Goal: Information Seeking & Learning: Compare options

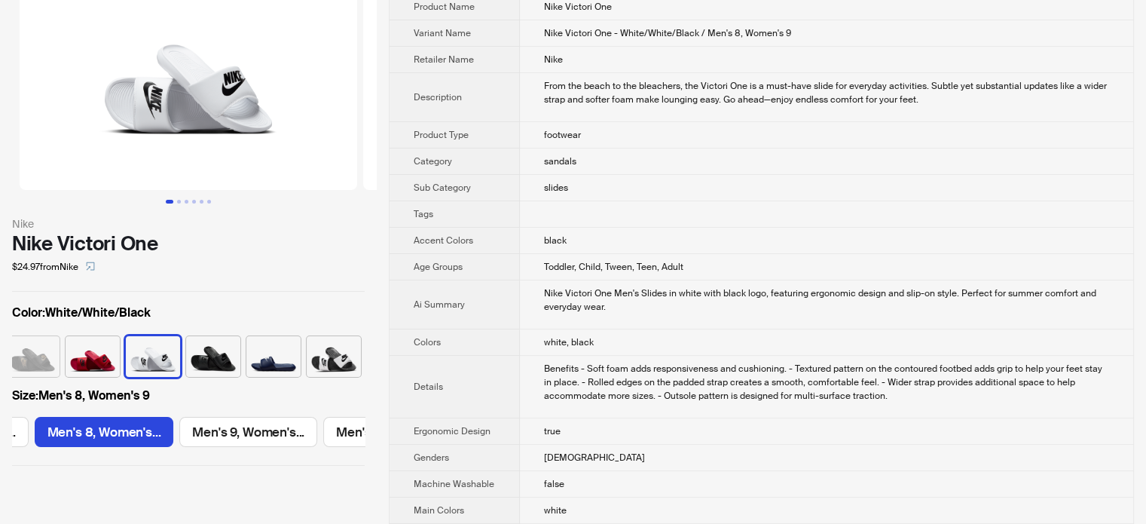
scroll to position [347, 0]
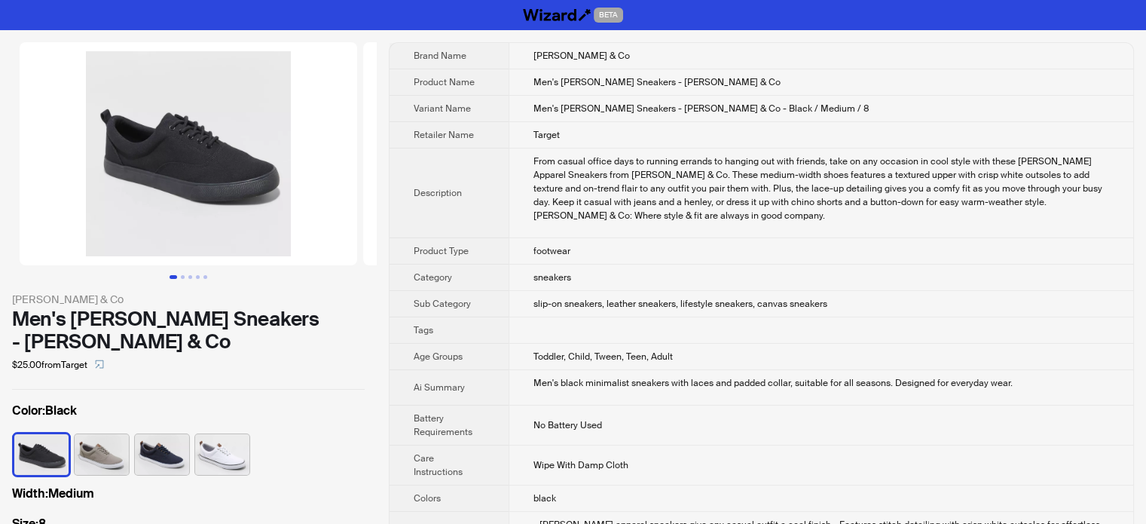
scroll to position [0, 14]
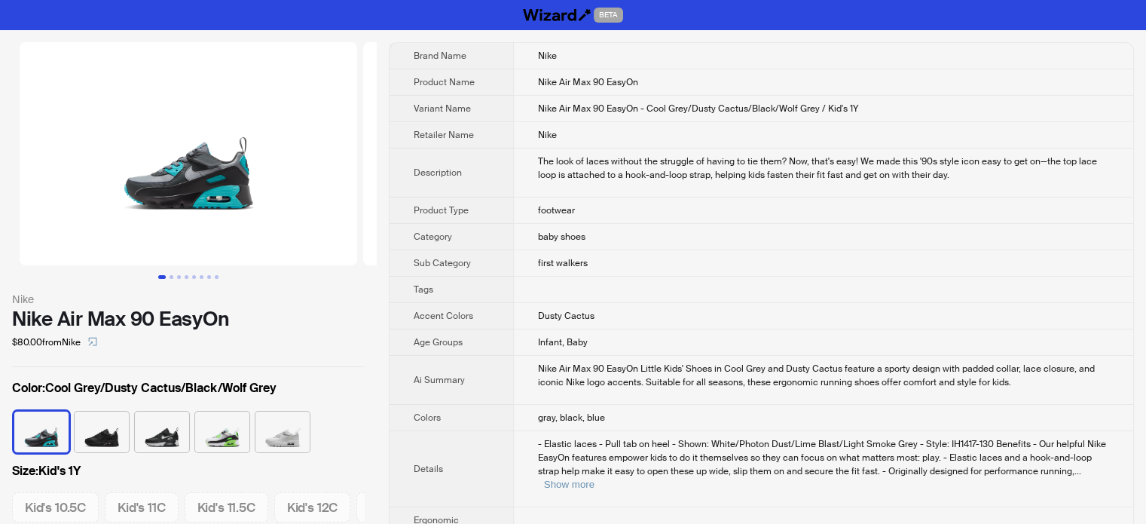
scroll to position [0, 608]
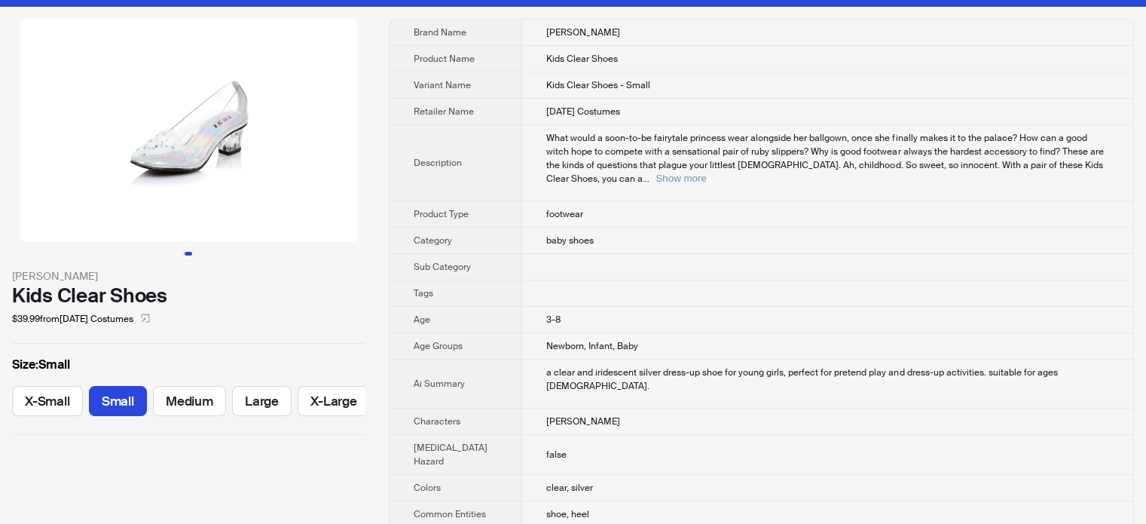
scroll to position [226, 0]
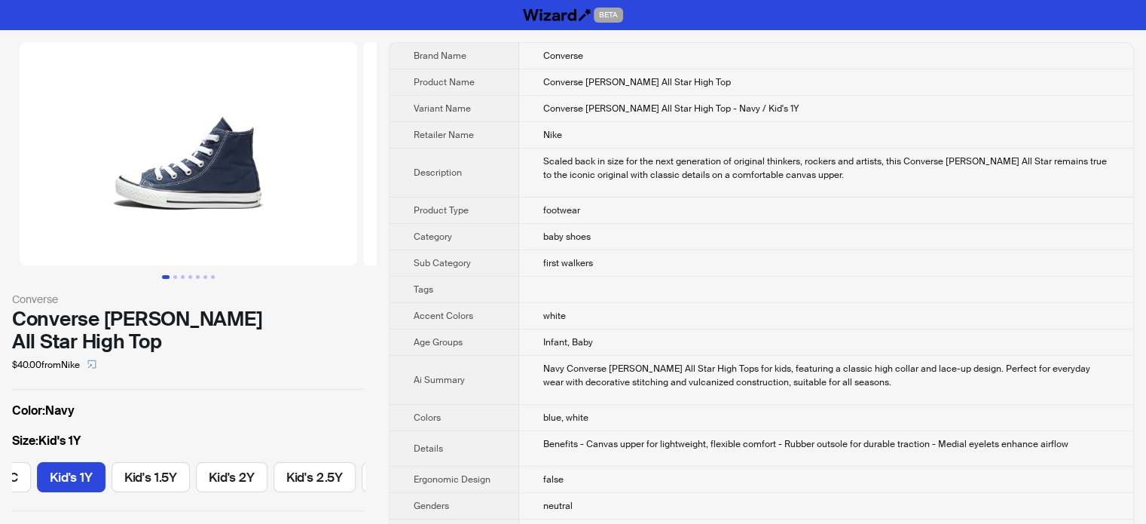
scroll to position [0, 608]
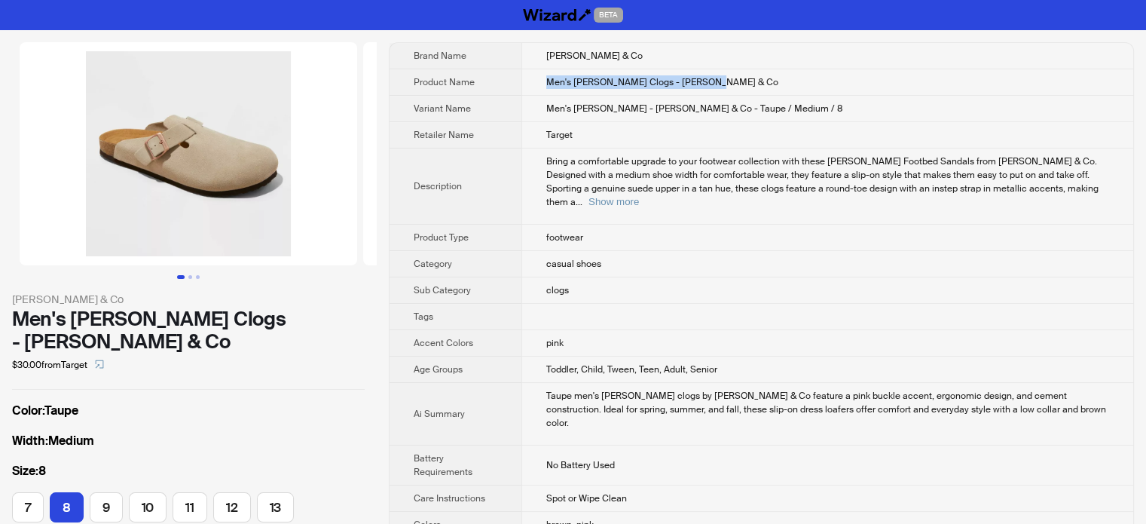
drag, startPoint x: 727, startPoint y: 81, endPoint x: 543, endPoint y: 69, distance: 184.2
click at [543, 69] on td "Men's Arthur Clogs - Goodfellow & Co" at bounding box center [828, 82] width 612 height 26
copy span "Men's Arthur Clogs - Goodfellow & Co"
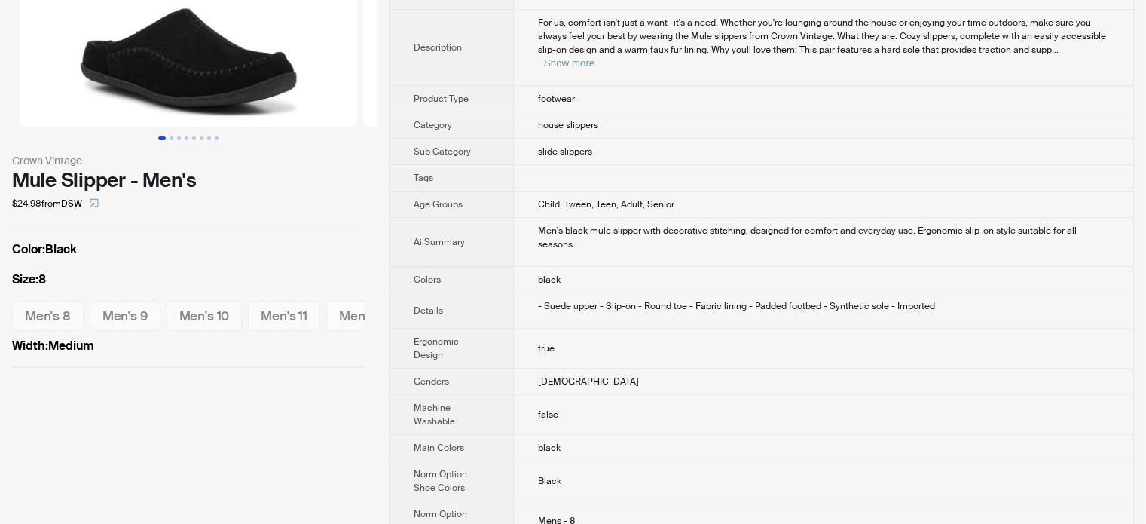
scroll to position [75, 0]
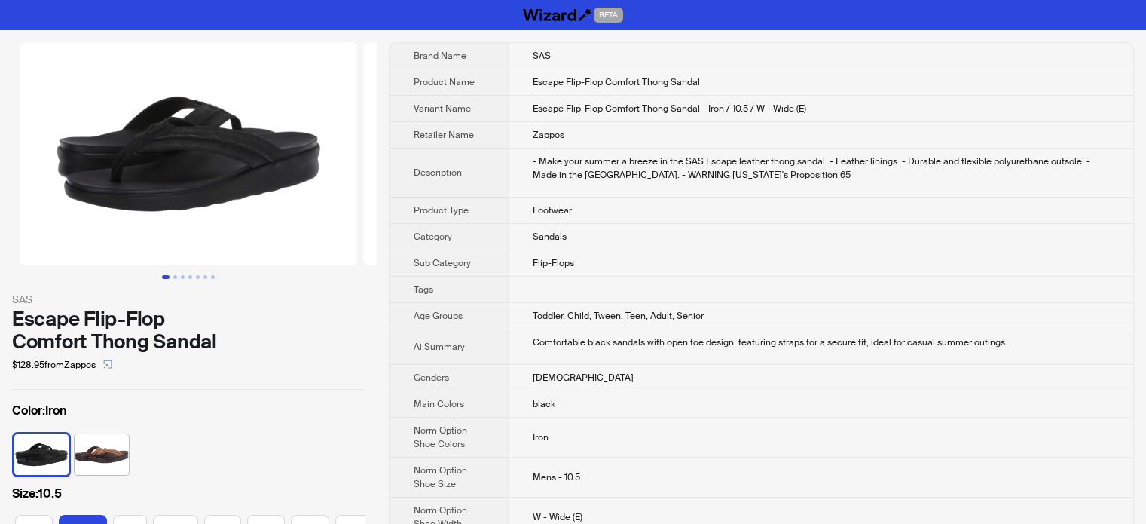
scroll to position [0, 179]
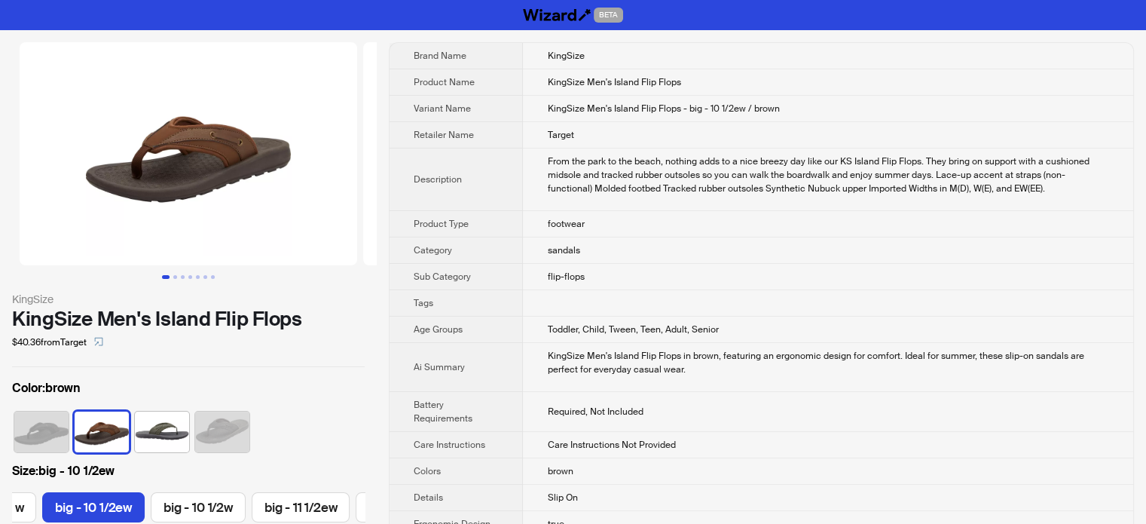
scroll to position [0, 181]
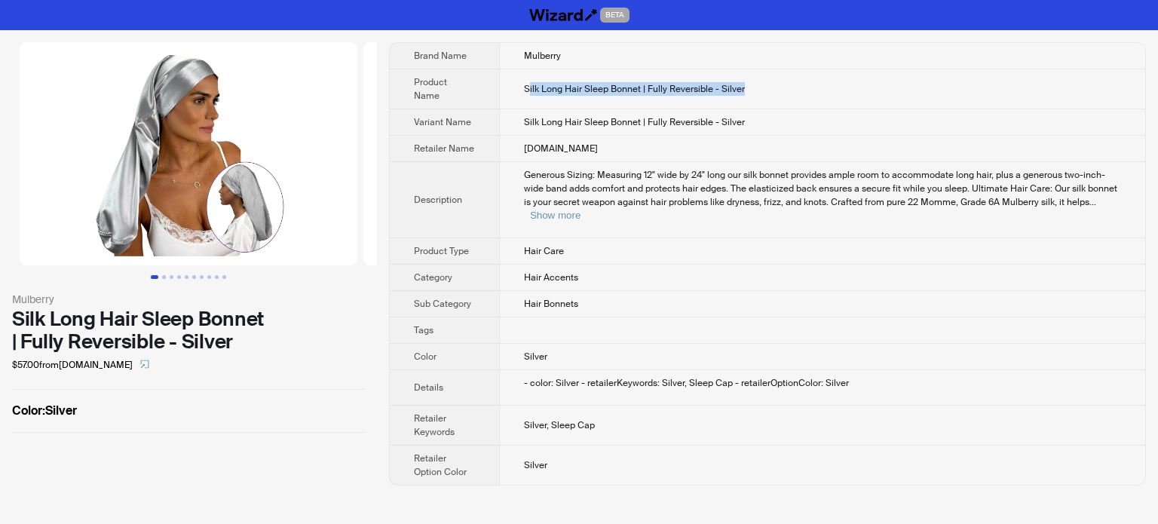
drag, startPoint x: 753, startPoint y: 78, endPoint x: 527, endPoint y: 84, distance: 226.2
click at [527, 84] on td "Silk Long Hair Sleep Bonnet | Fully Reversible - Silver" at bounding box center [822, 89] width 646 height 40
click at [793, 82] on td "Silk Long Hair Sleep Bonnet | Fully Reversible - Silver" at bounding box center [822, 89] width 646 height 40
drag, startPoint x: 771, startPoint y: 78, endPoint x: 516, endPoint y: 80, distance: 254.7
click at [516, 80] on td "Silk Long Hair Sleep Bonnet | Fully Reversible - Silver" at bounding box center [822, 89] width 646 height 40
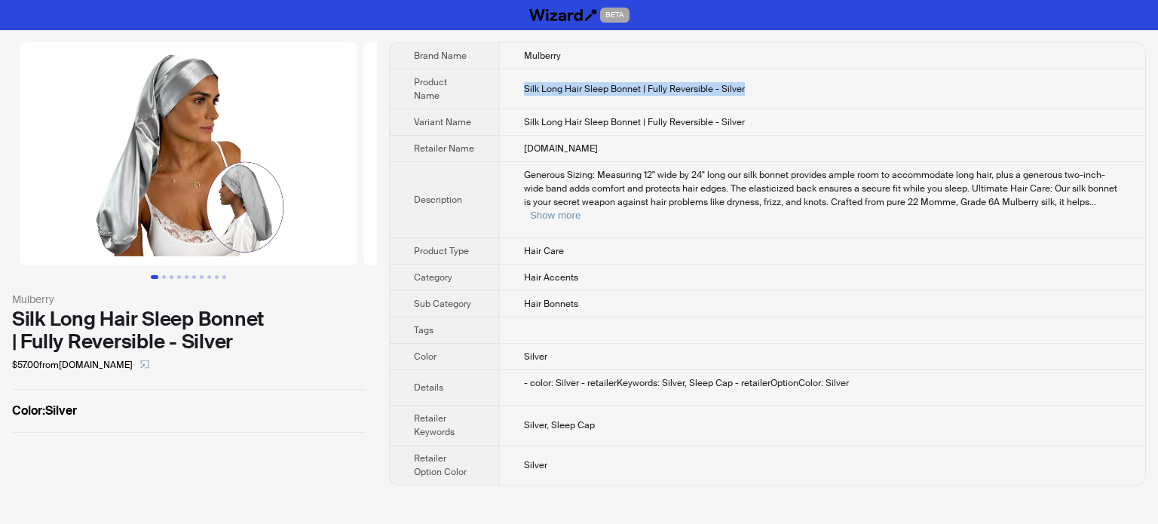
copy span "Silk Long Hair Sleep Bonnet | Fully Reversible - Silver"
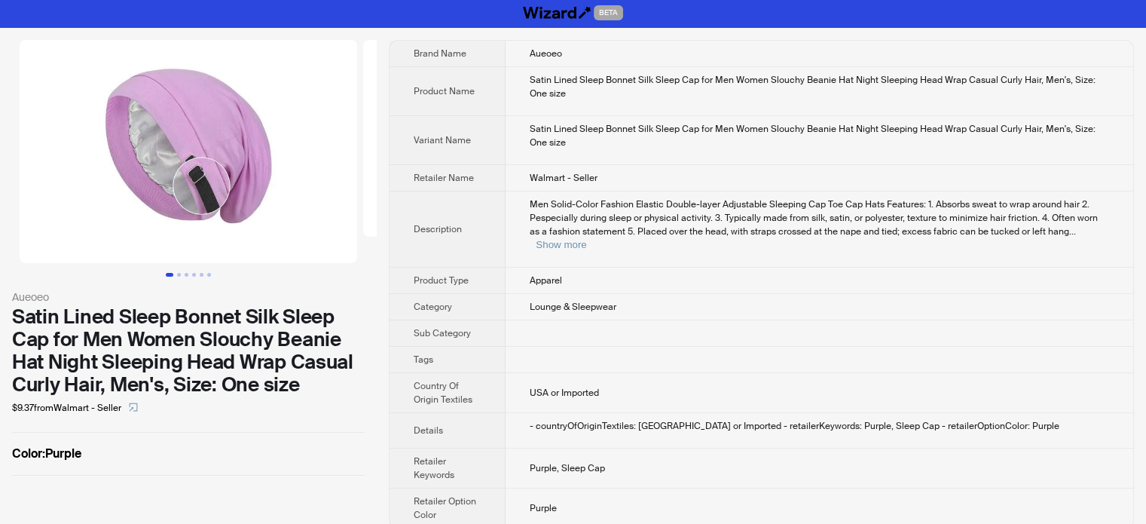
scroll to position [3, 0]
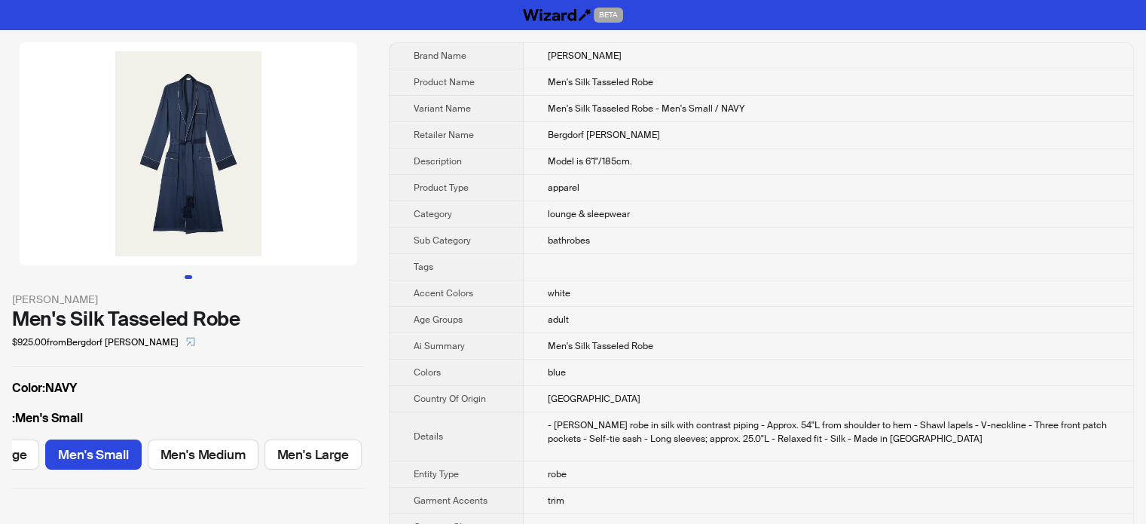
scroll to position [0, 207]
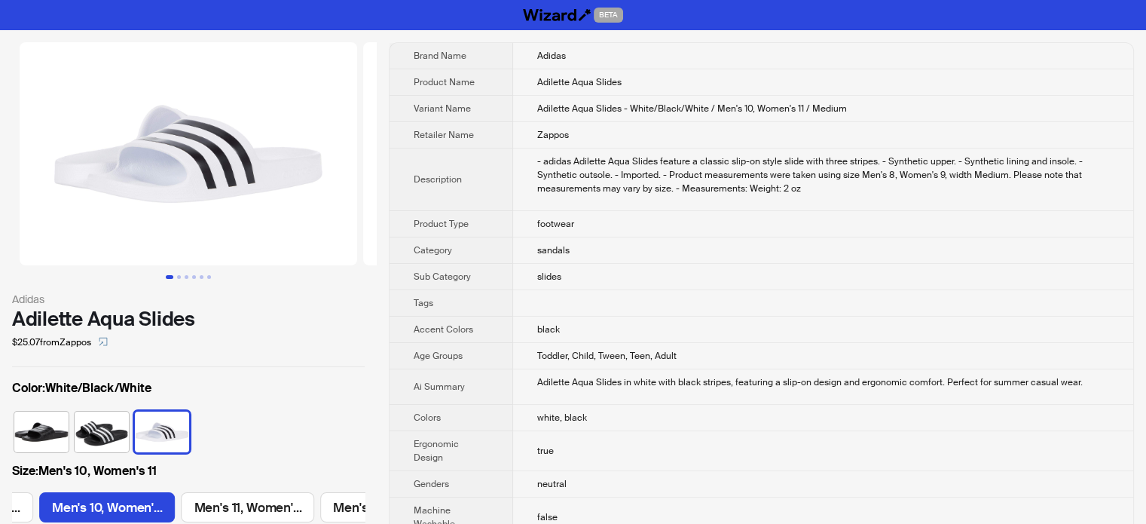
scroll to position [0, 840]
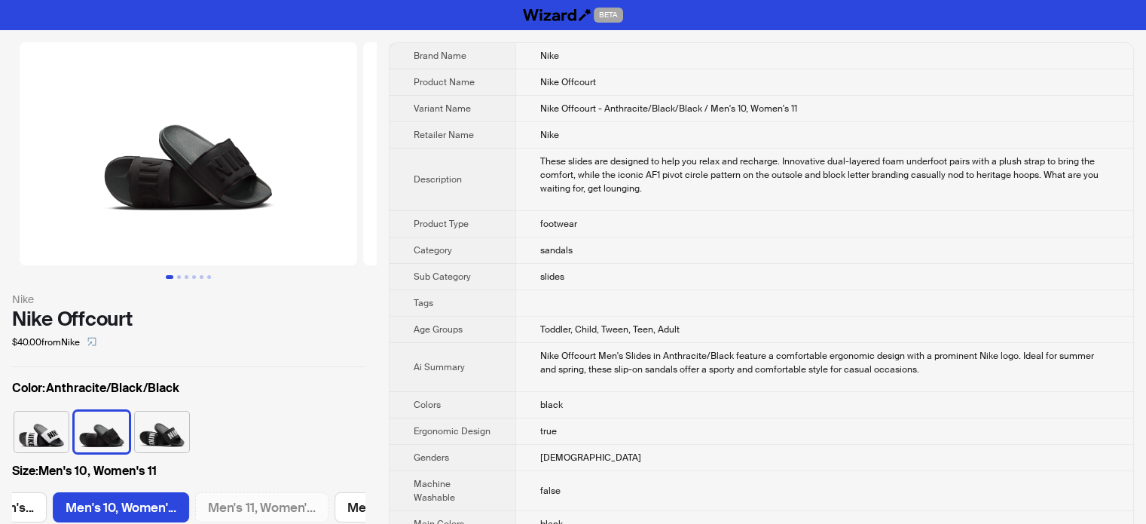
scroll to position [0, 552]
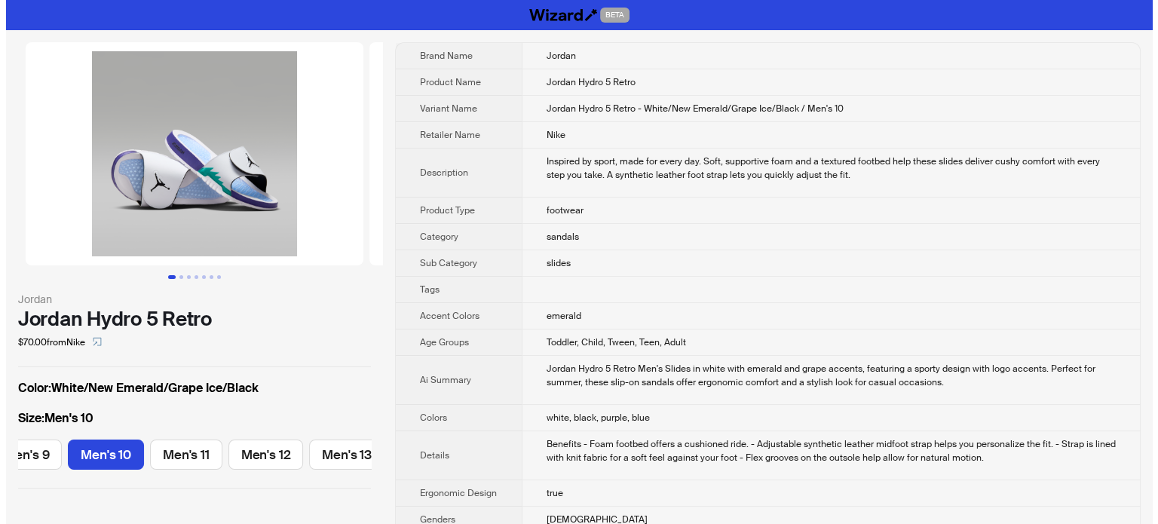
scroll to position [0, 200]
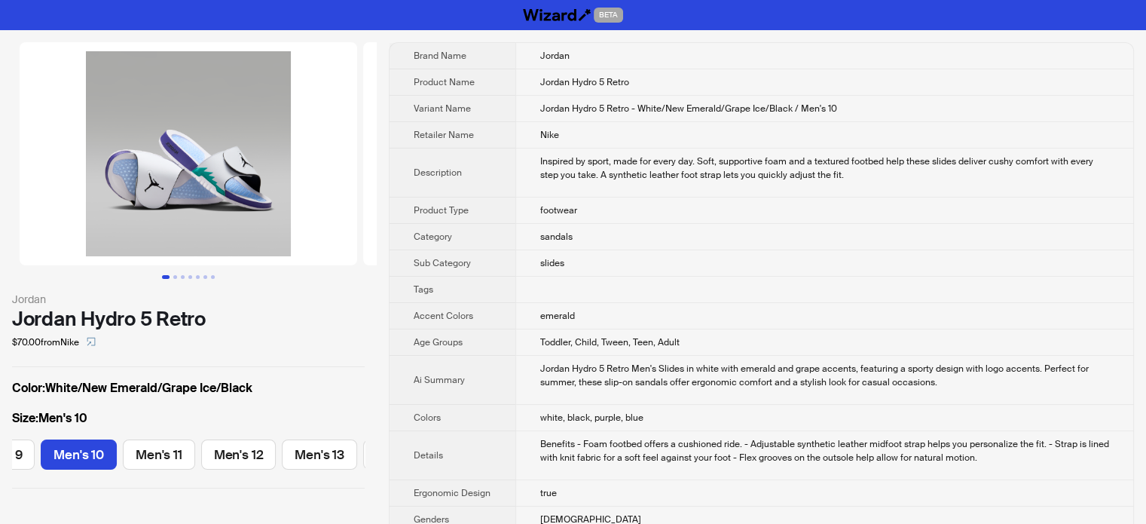
click at [225, 93] on img at bounding box center [189, 153] width 338 height 223
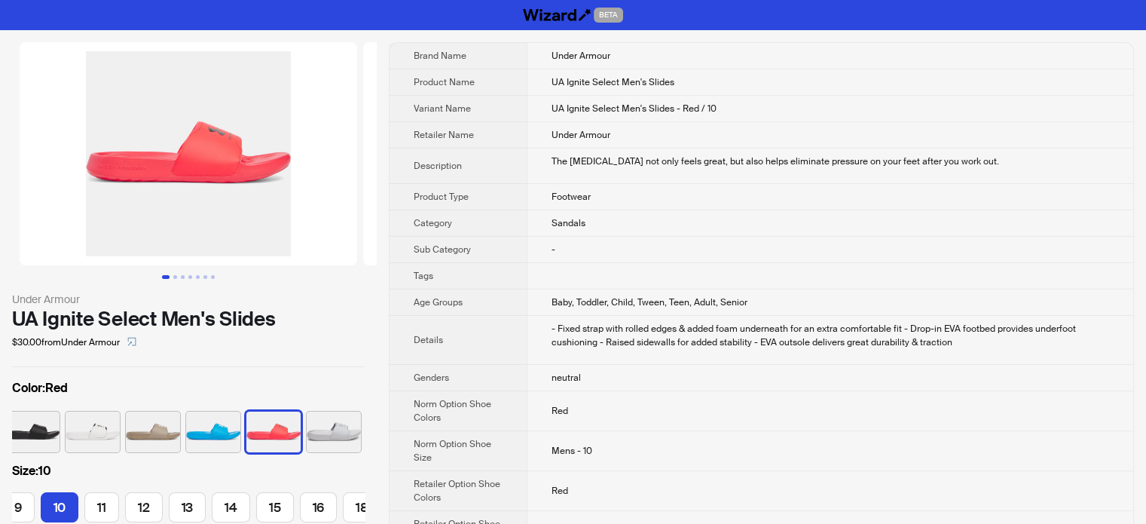
scroll to position [0, 90]
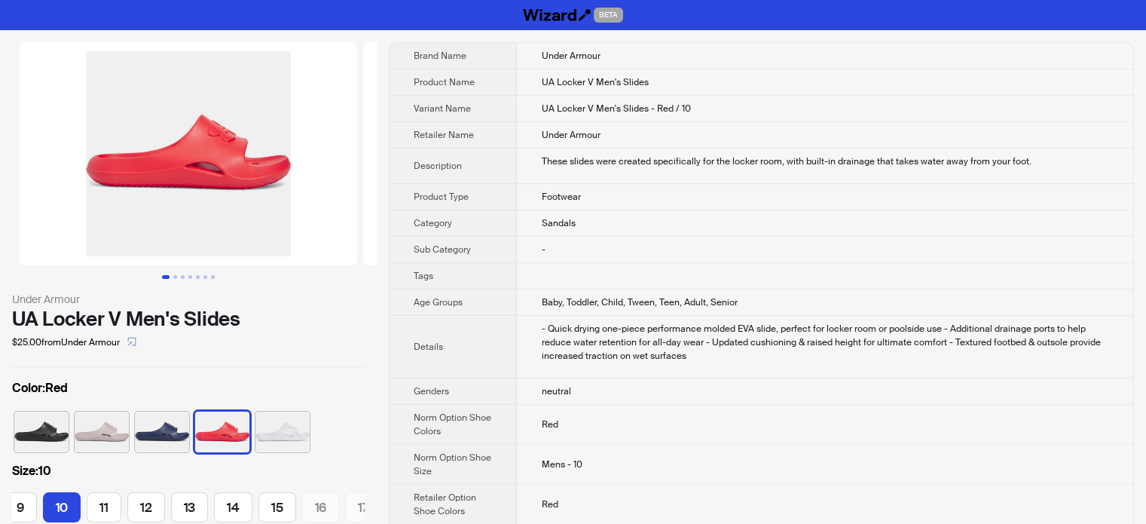
scroll to position [0, 90]
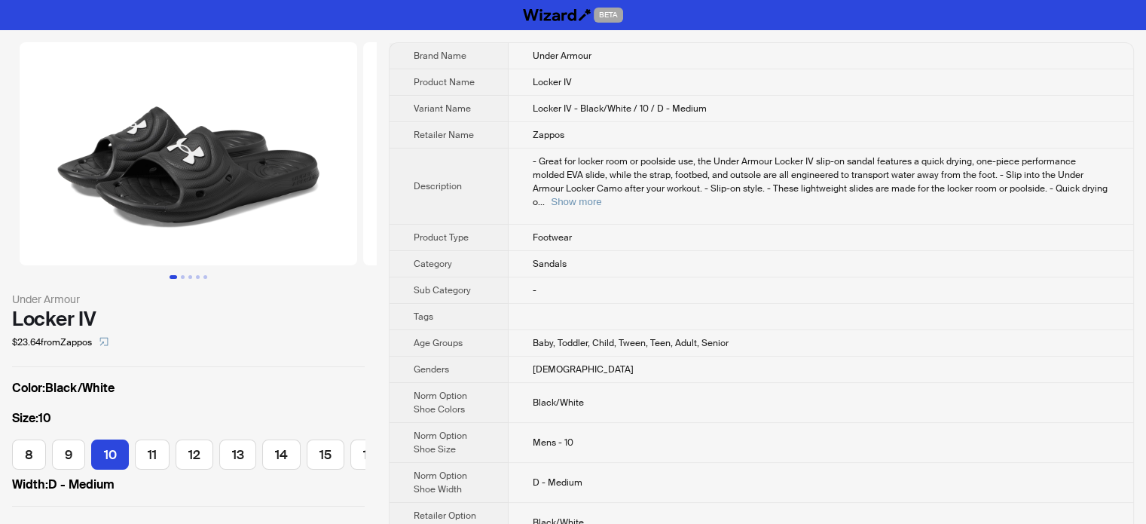
scroll to position [0, 21]
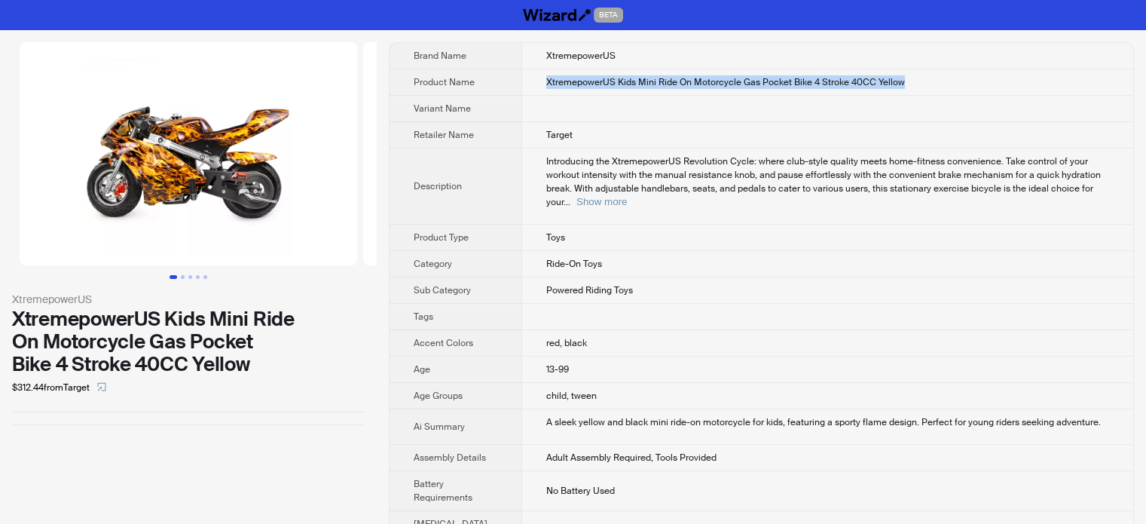
drag, startPoint x: 892, startPoint y: 75, endPoint x: 534, endPoint y: 84, distance: 358.8
click at [533, 84] on td "XtremepowerUS Kids Mini Ride On Motorcycle Gas Pocket Bike 4 Stroke 40CC Yellow" at bounding box center [828, 82] width 612 height 26
copy span "XtremepowerUS Kids Mini Ride On Motorcycle Gas Pocket Bike 4 Stroke 40CC Yellow"
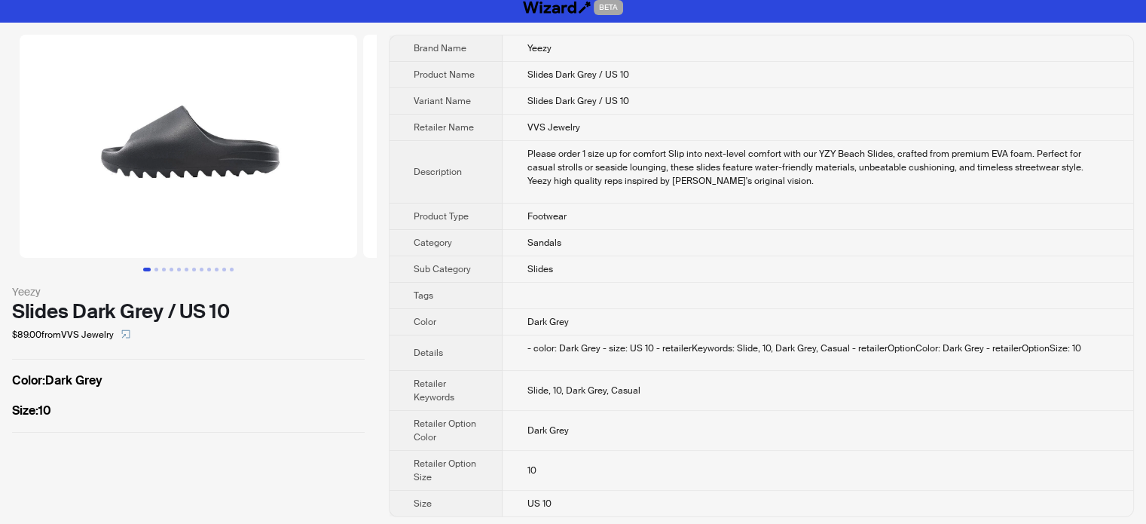
scroll to position [10, 0]
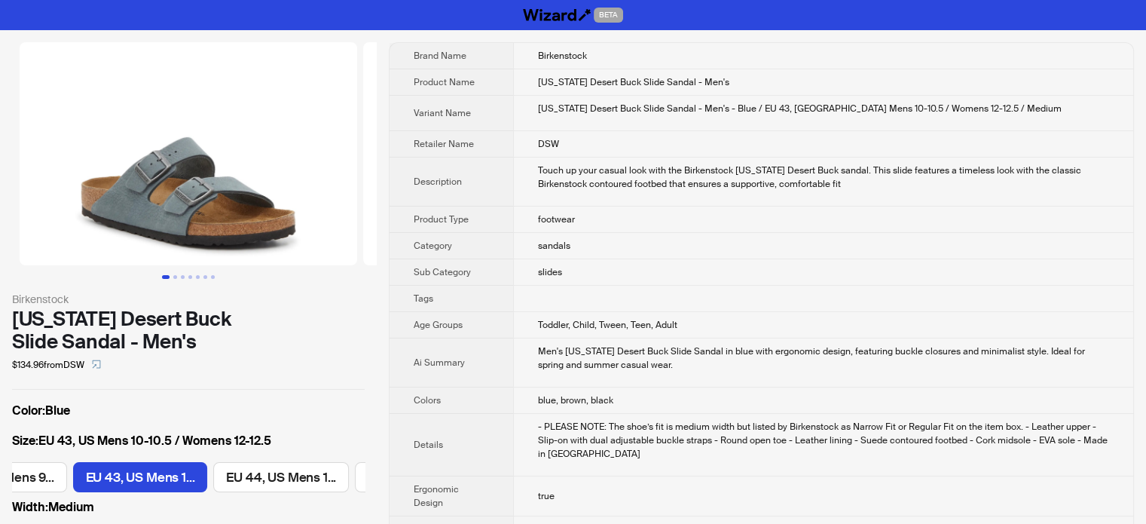
scroll to position [0, 268]
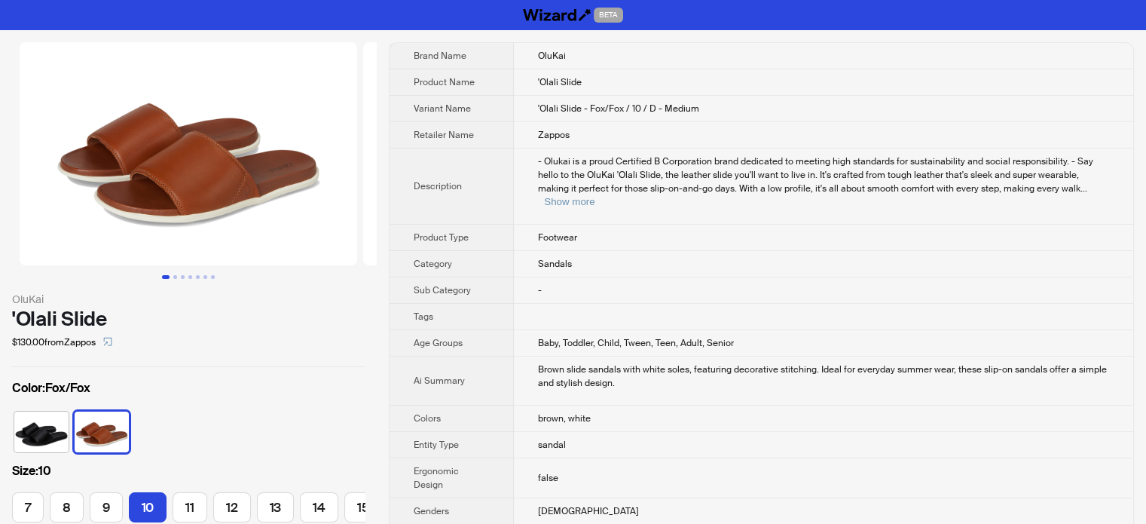
scroll to position [0, 15]
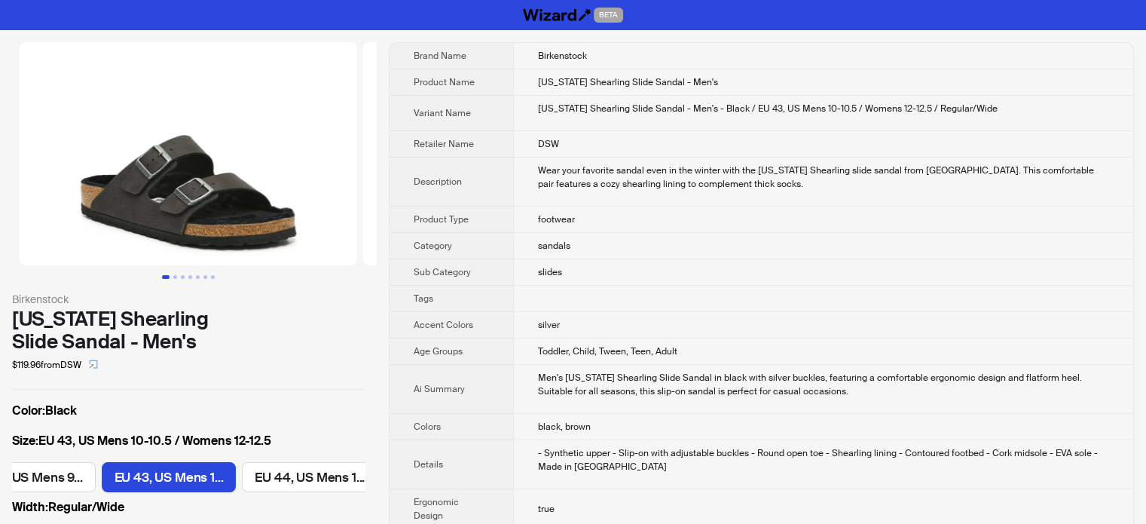
scroll to position [0, 268]
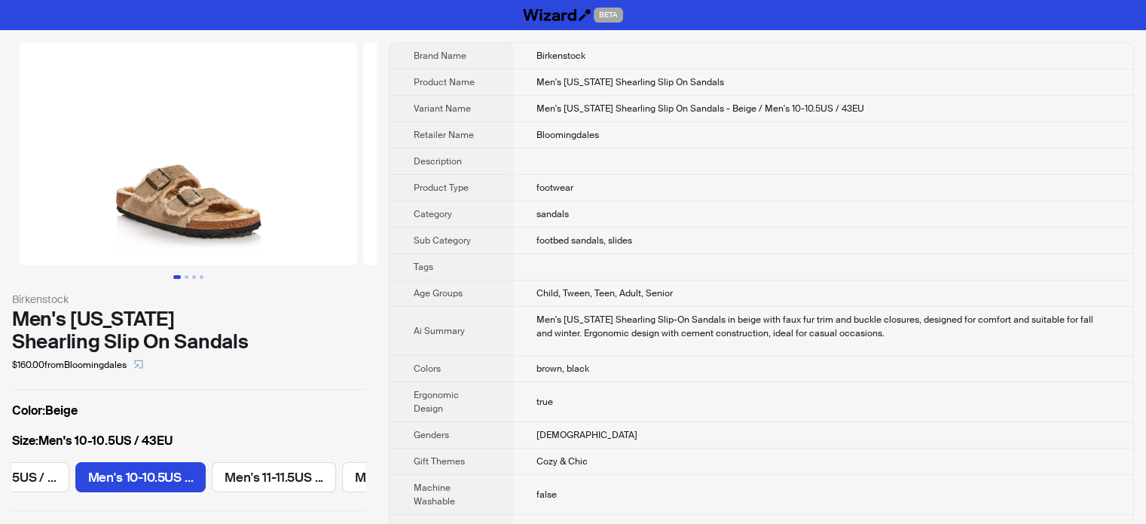
scroll to position [0, 244]
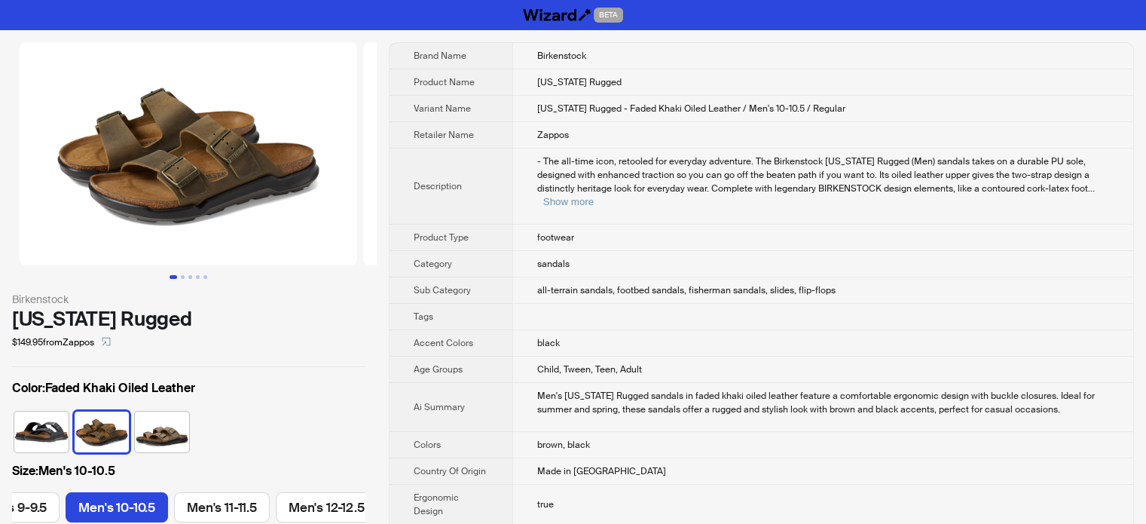
scroll to position [0, 158]
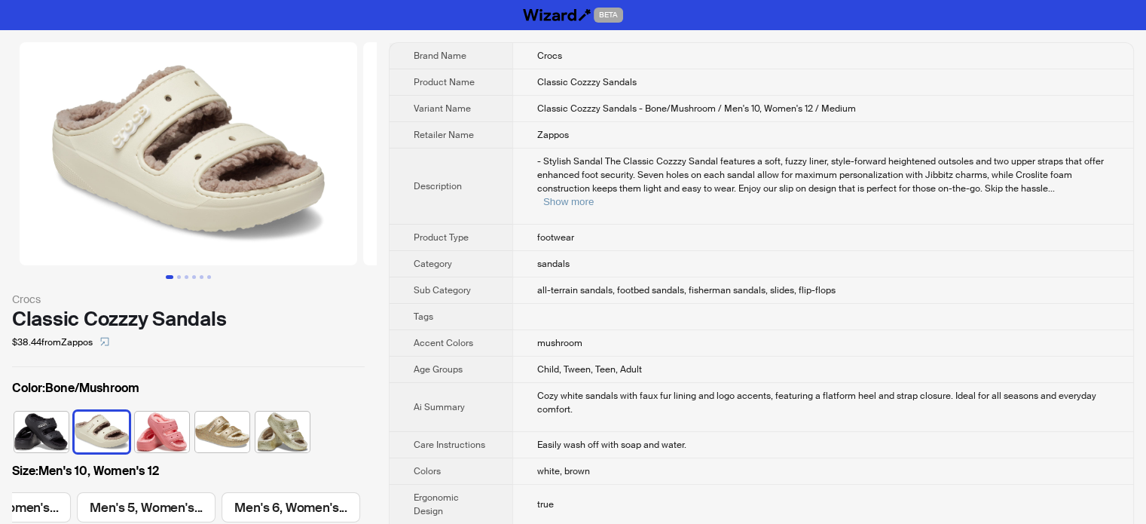
scroll to position [0, 1127]
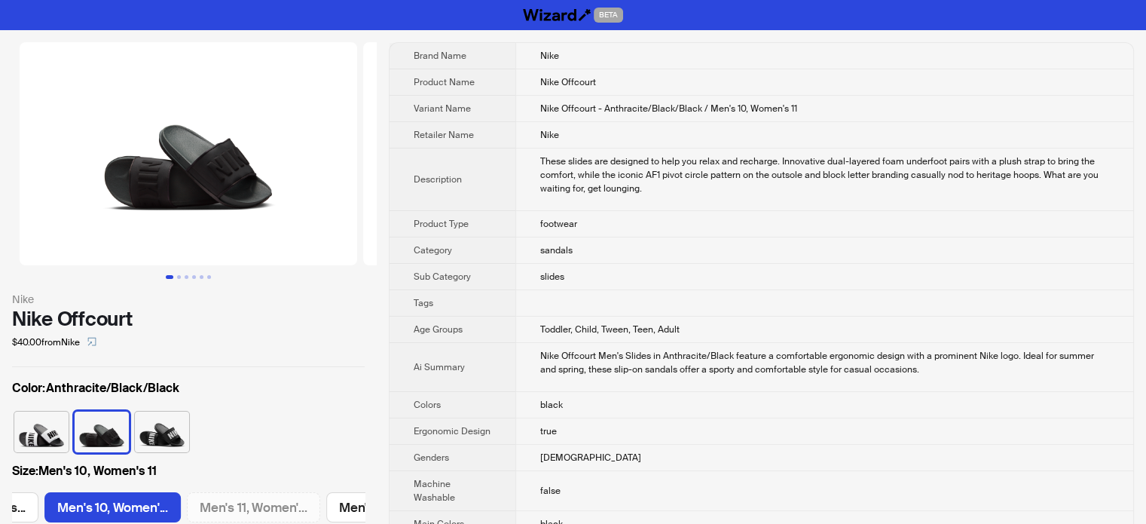
scroll to position [0, 552]
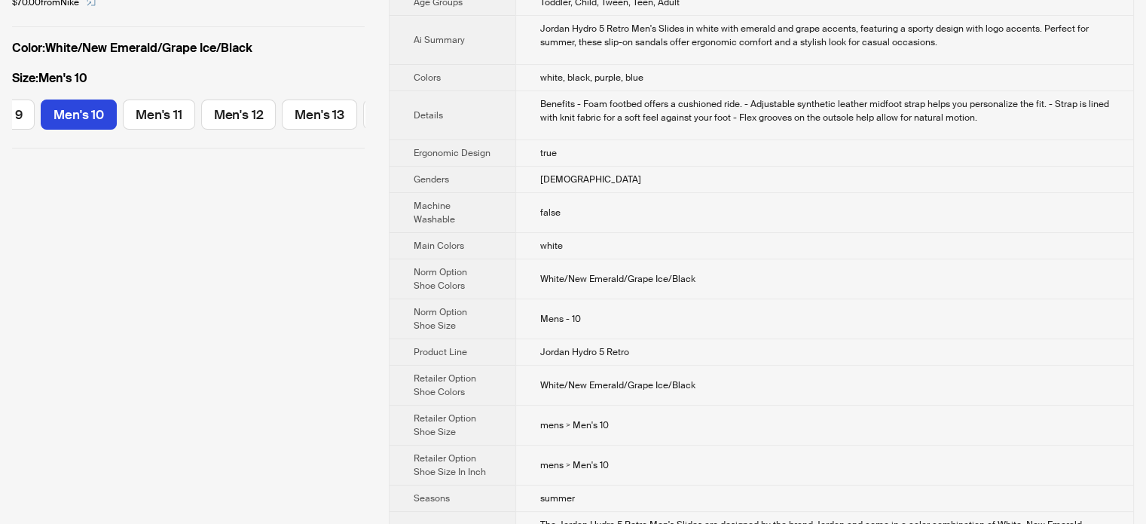
scroll to position [377, 0]
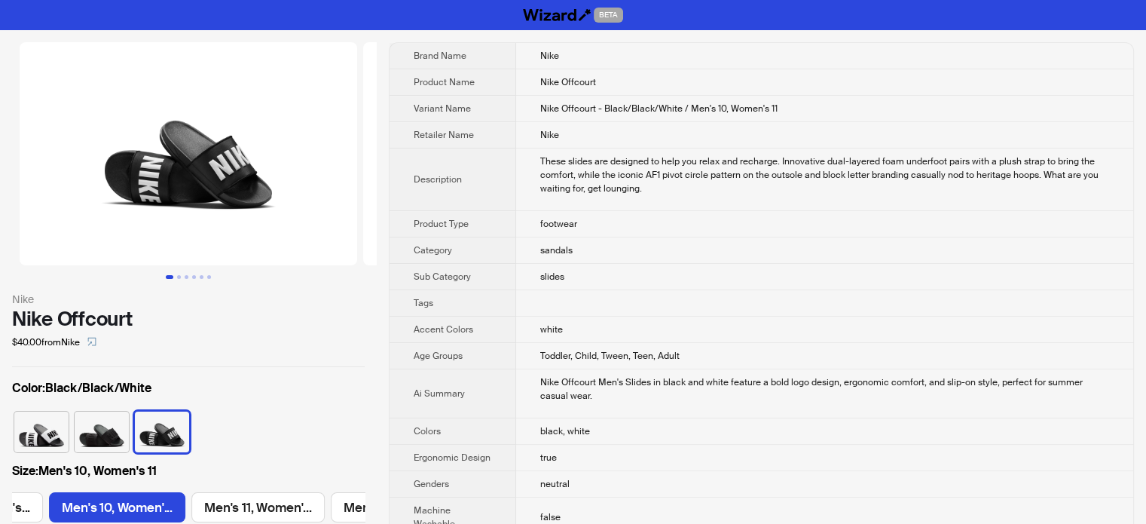
scroll to position [0, 552]
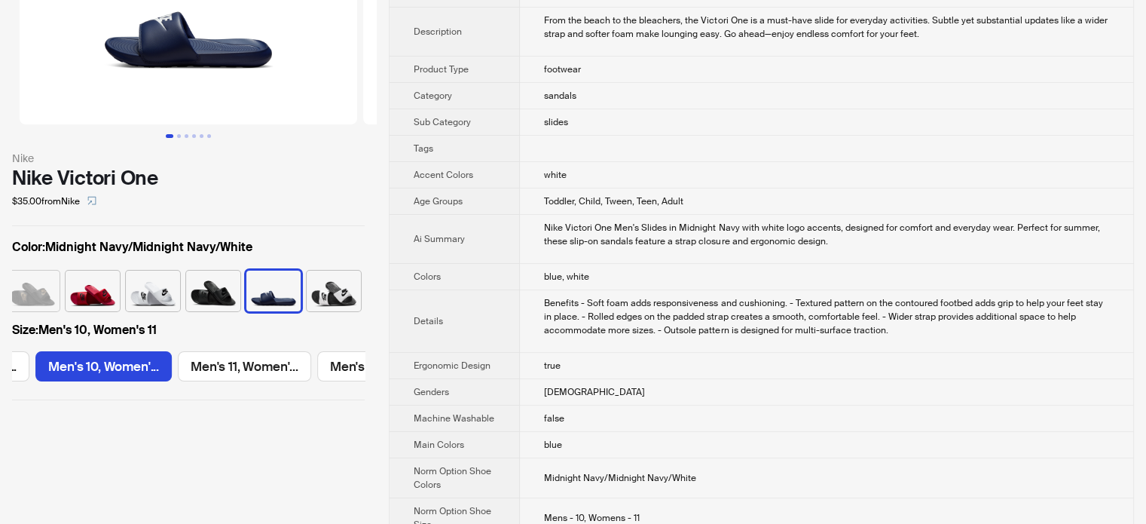
scroll to position [151, 0]
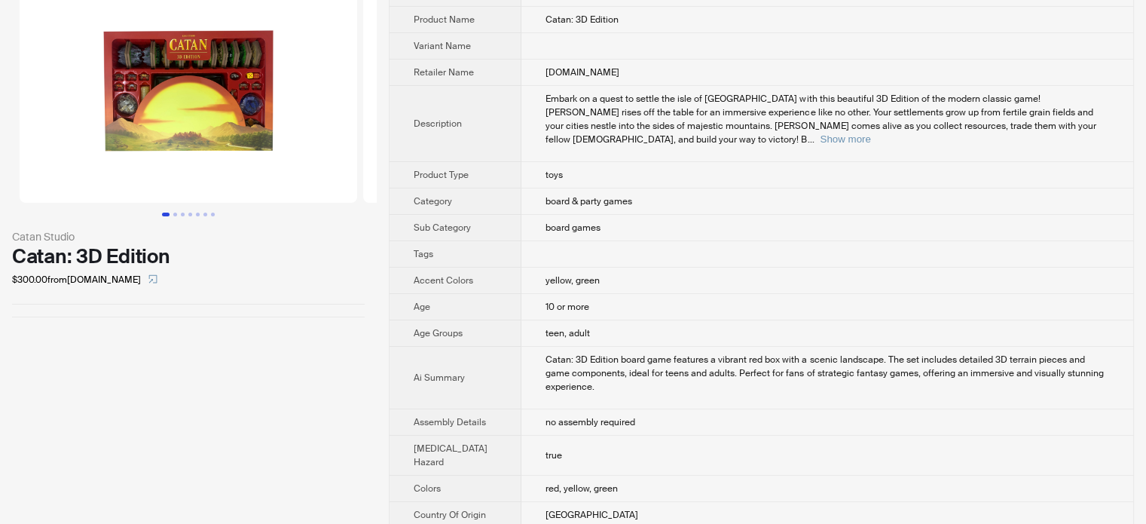
scroll to position [151, 0]
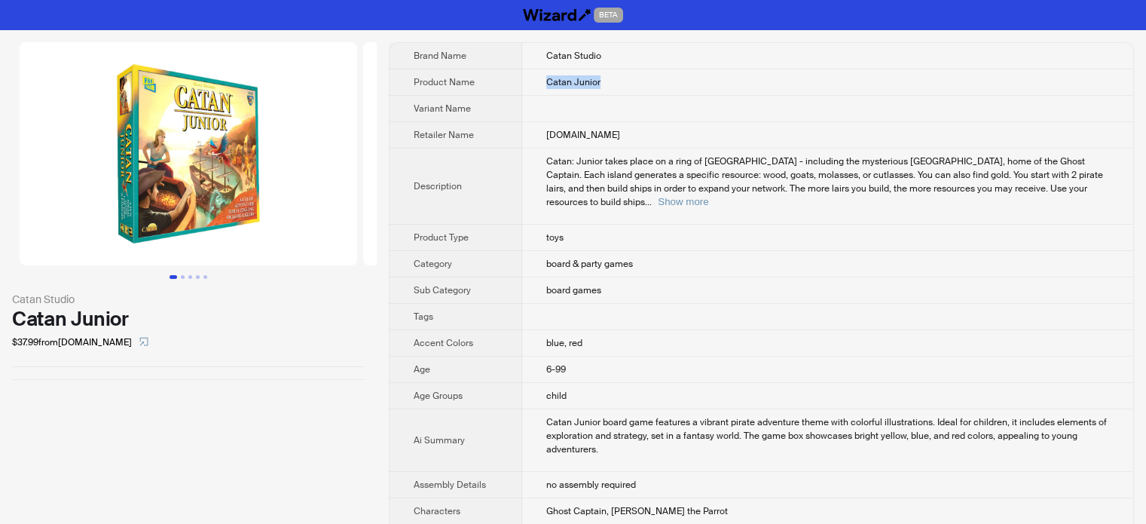
drag, startPoint x: 551, startPoint y: 78, endPoint x: 522, endPoint y: 78, distance: 29.4
click at [522, 78] on td "Catan Junior" at bounding box center [827, 82] width 611 height 26
copy span "Catan Junior"
click at [708, 196] on button "Show more" at bounding box center [683, 201] width 50 height 11
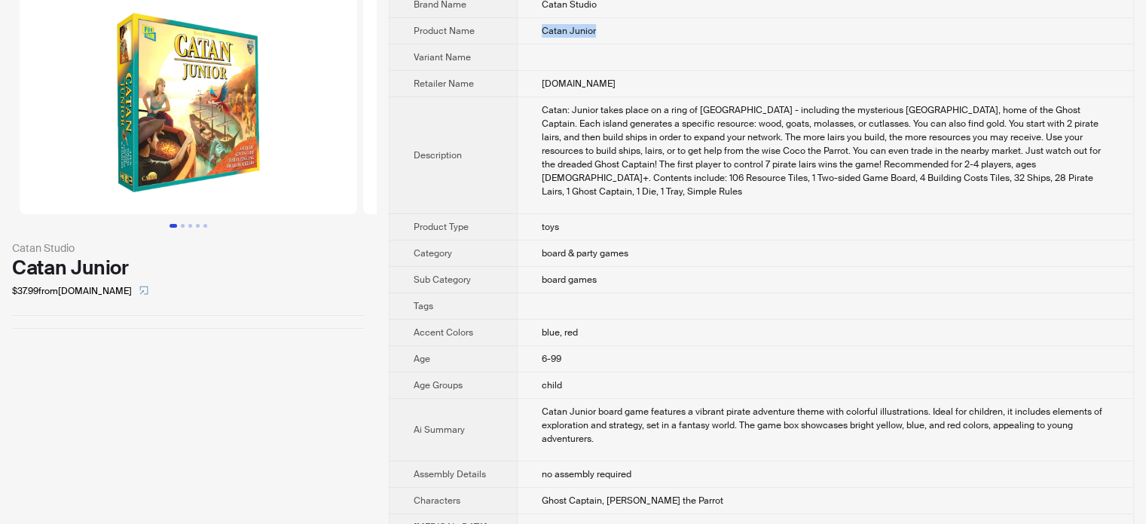
scroll to position [75, 0]
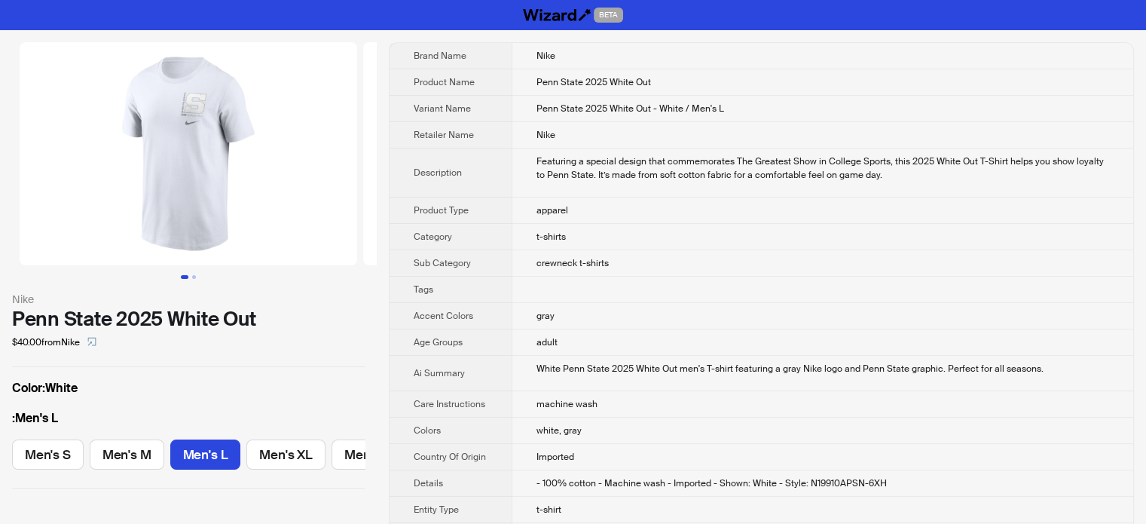
scroll to position [0, 45]
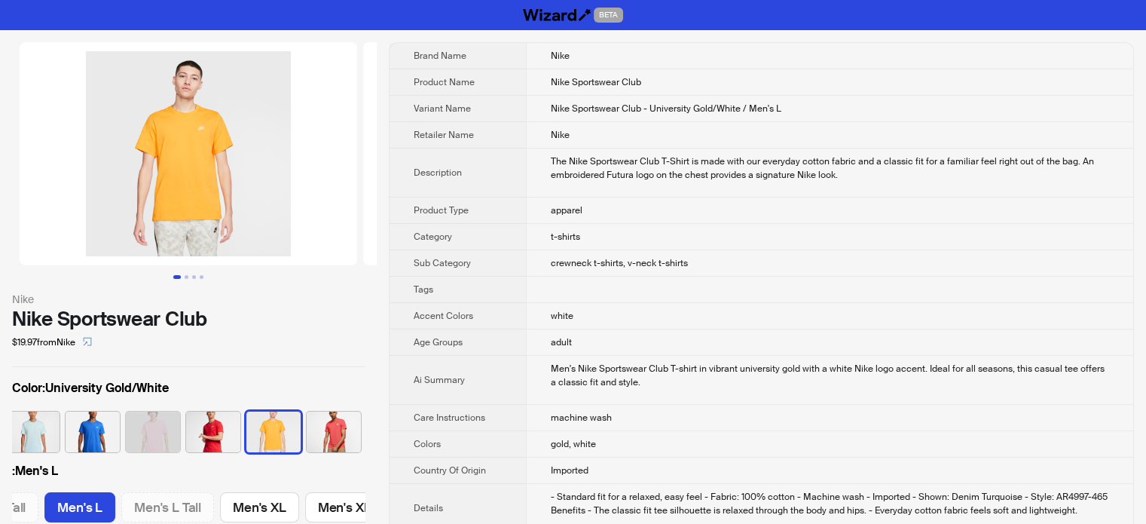
scroll to position [0, 413]
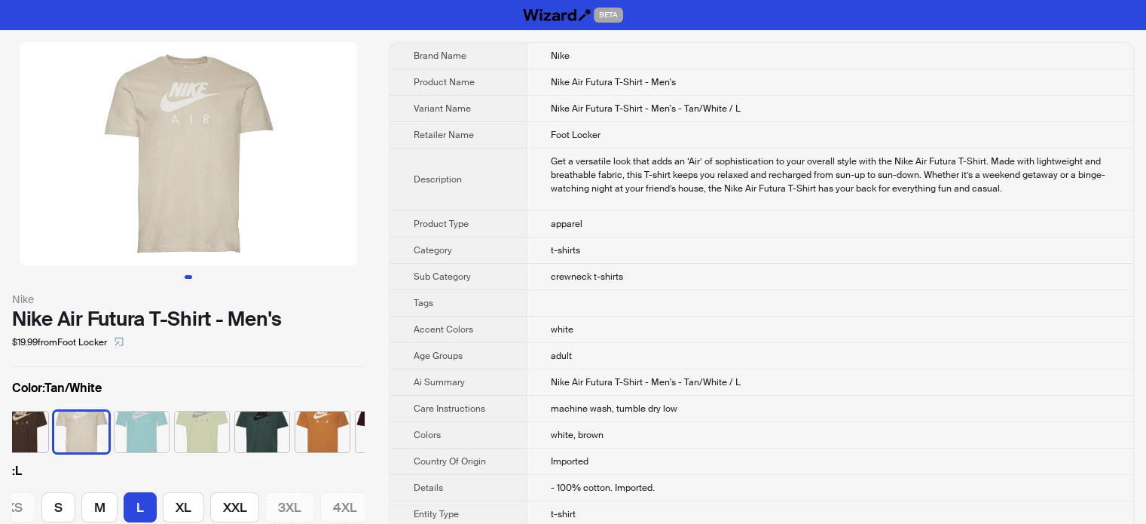
scroll to position [0, 521]
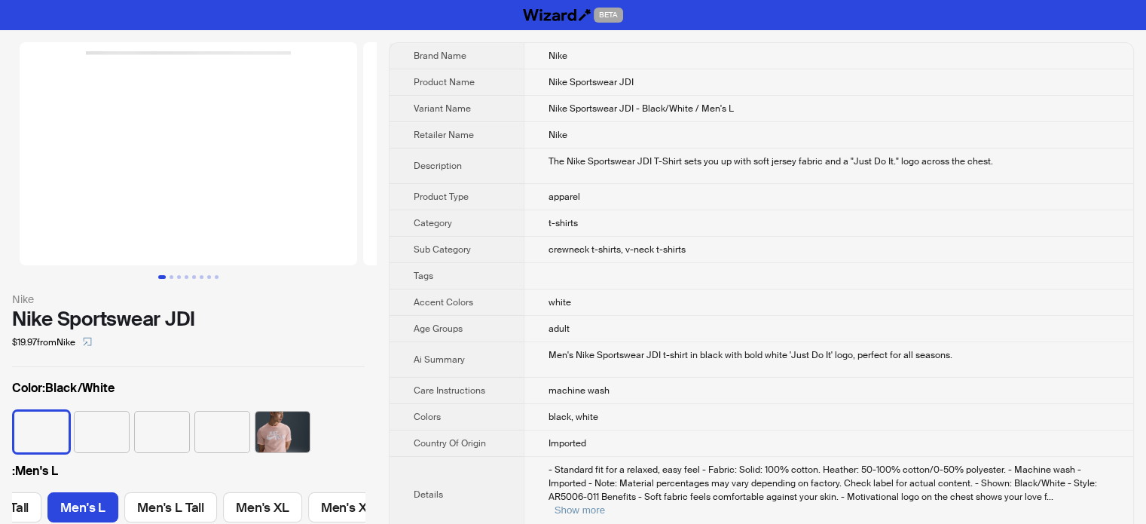
scroll to position [0, 413]
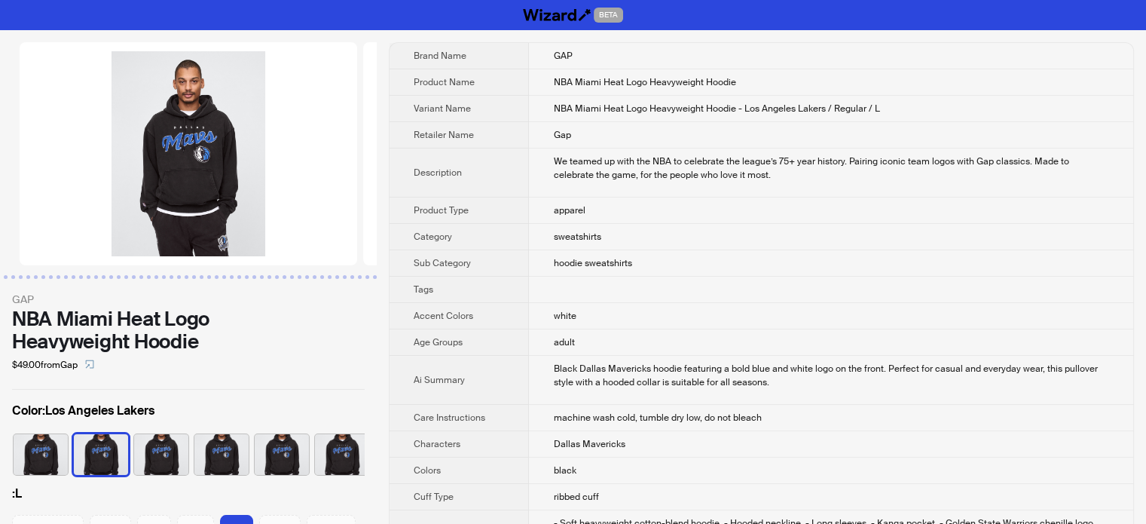
scroll to position [0, 311]
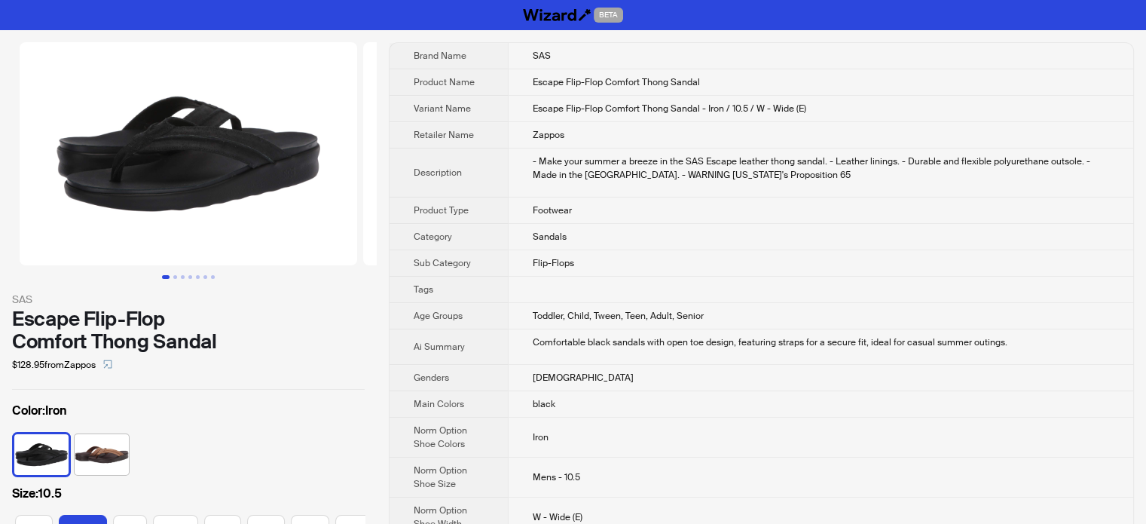
scroll to position [0, 179]
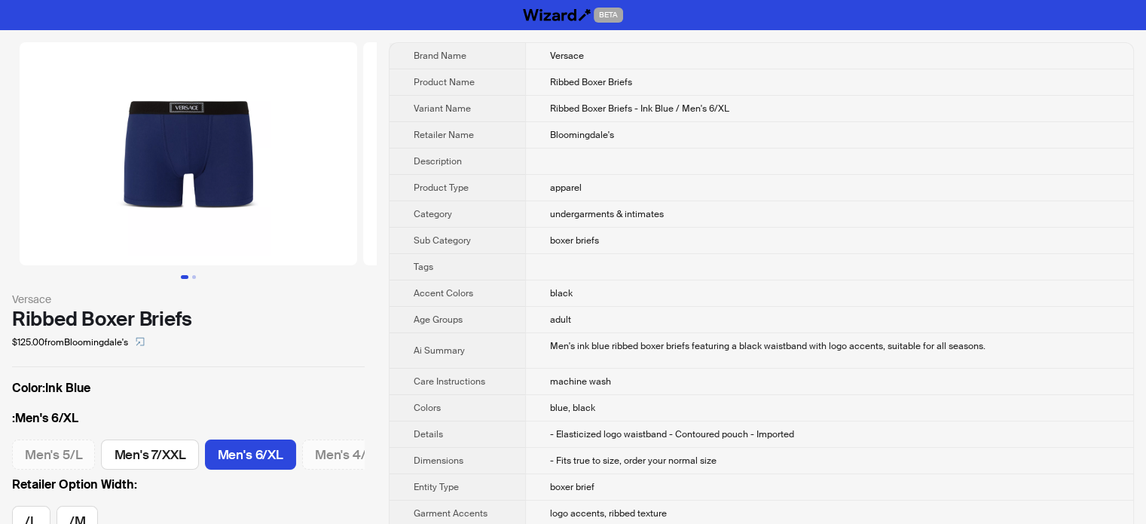
scroll to position [0, 11]
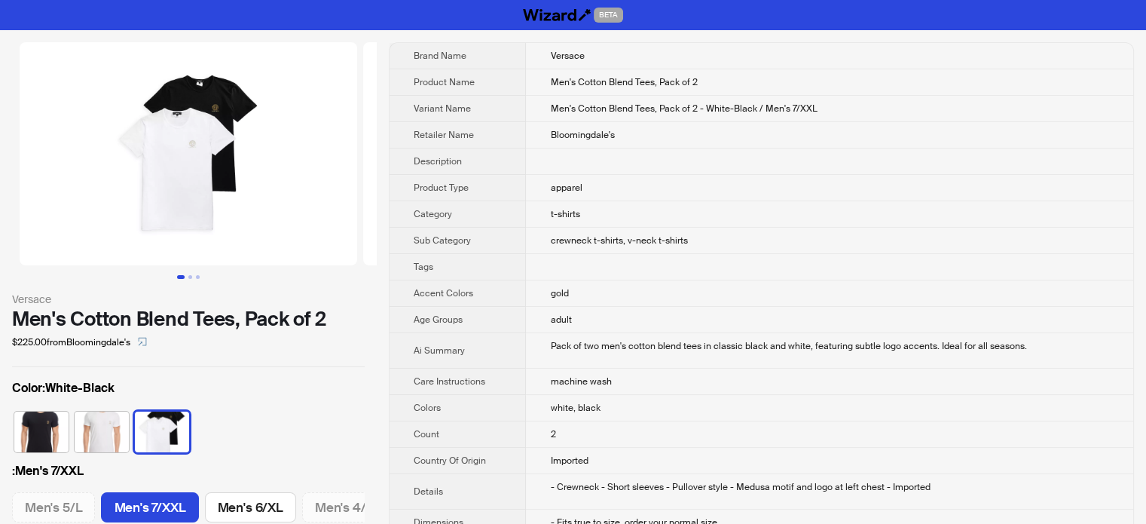
scroll to position [0, 11]
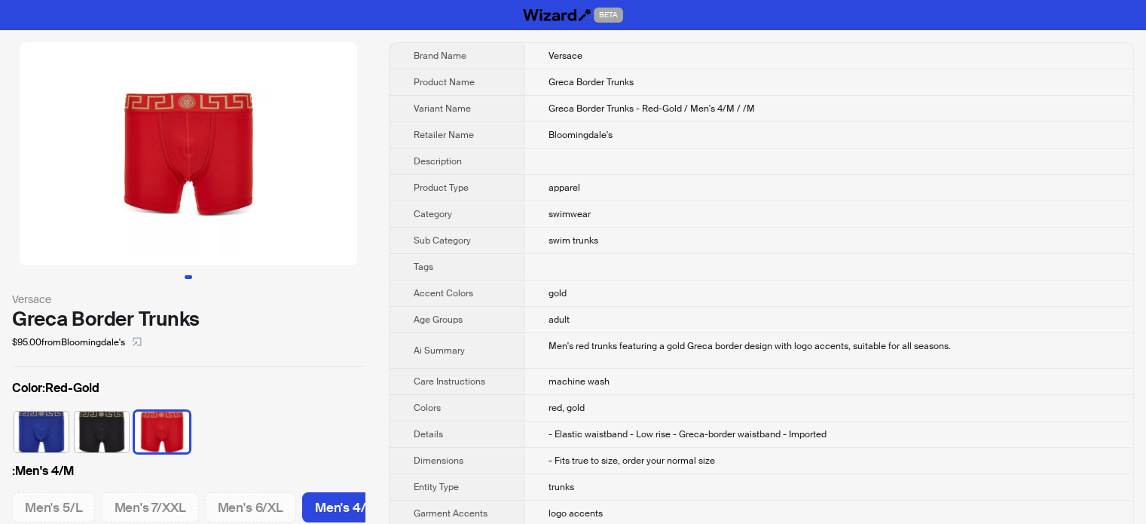
scroll to position [0, 11]
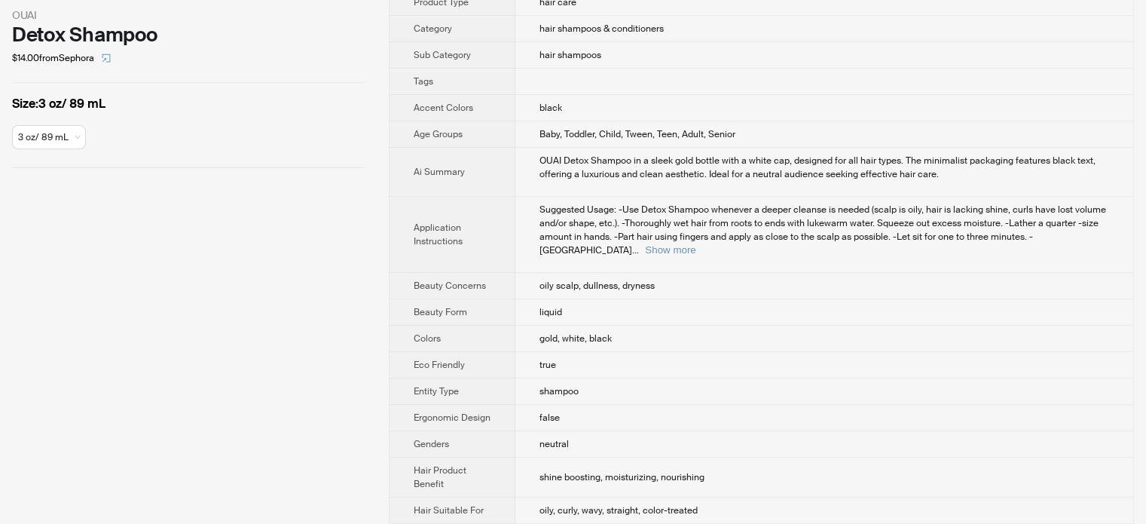
scroll to position [209, 0]
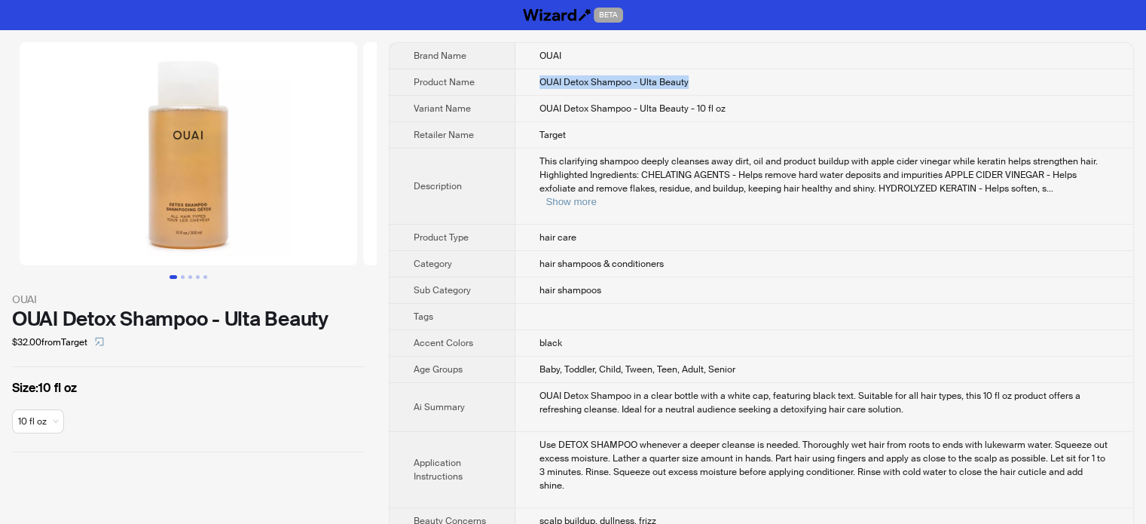
drag, startPoint x: 694, startPoint y: 81, endPoint x: 522, endPoint y: 81, distance: 171.8
click at [522, 81] on td "OUAI Detox Shampoo - Ulta Beauty" at bounding box center [825, 82] width 618 height 26
copy span "OUAI Detox Shampoo - Ulta Beauty"
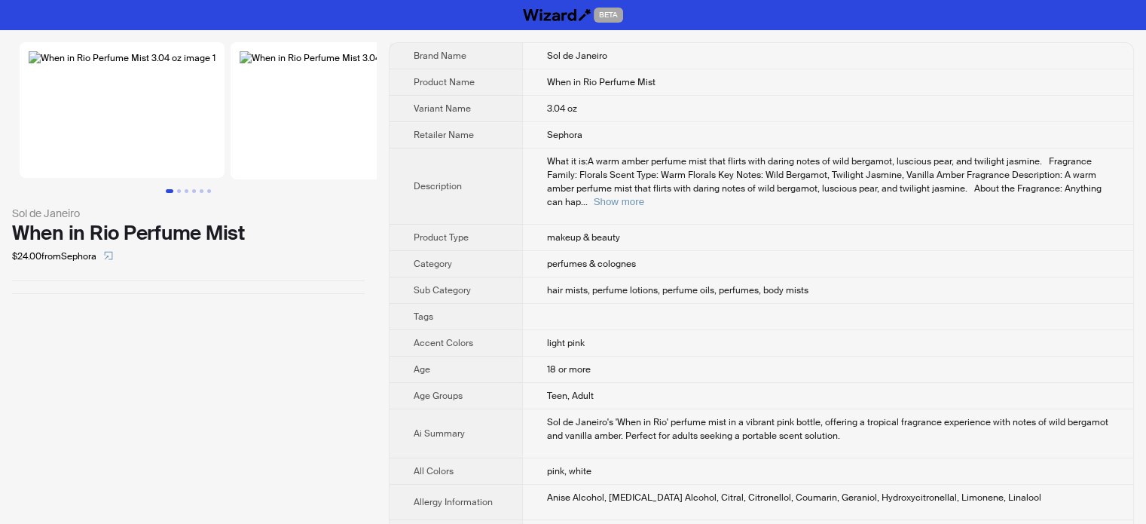
scroll to position [705, 0]
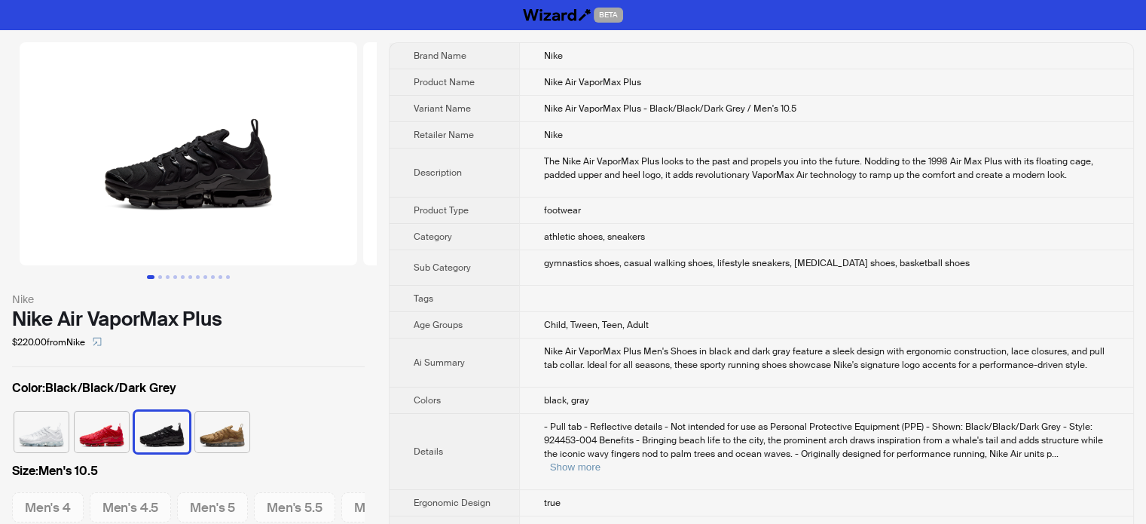
scroll to position [0, 1019]
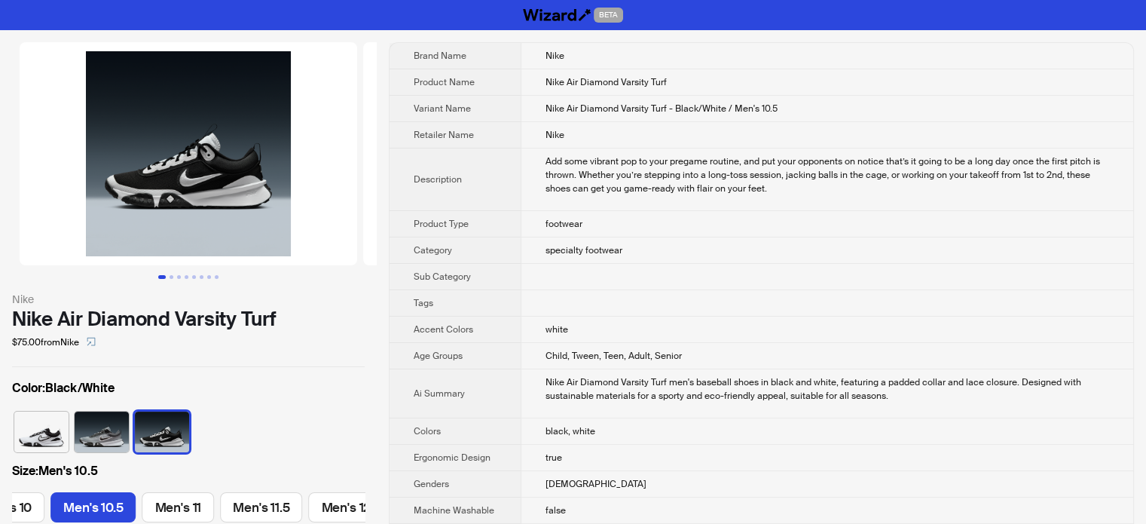
scroll to position [0, 859]
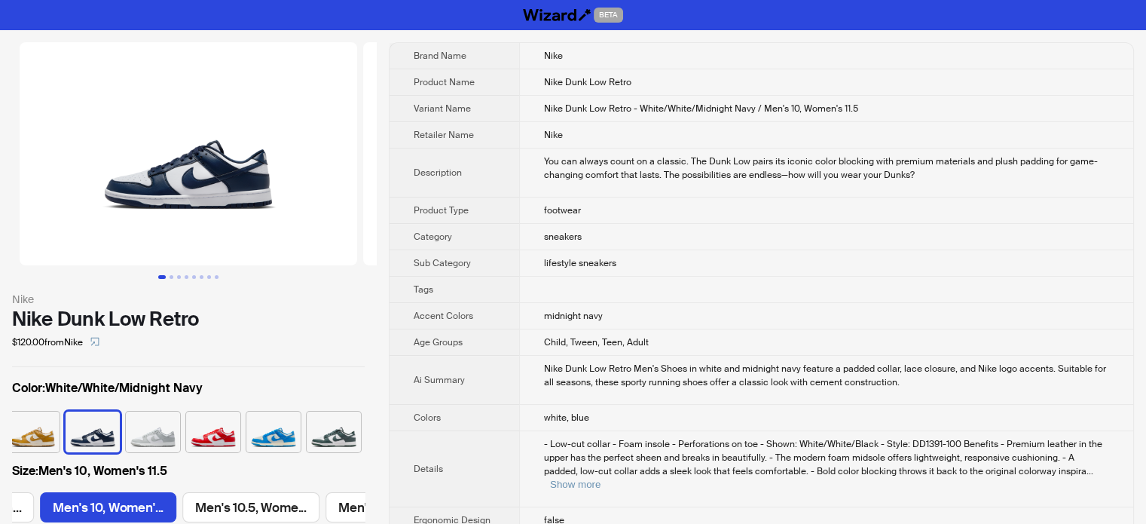
scroll to position [0, 1135]
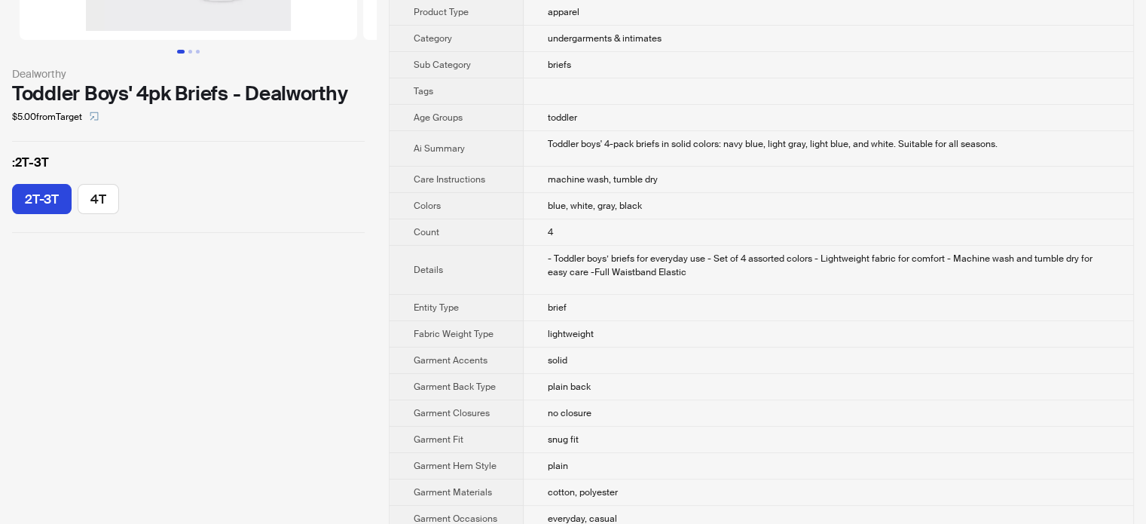
scroll to position [226, 0]
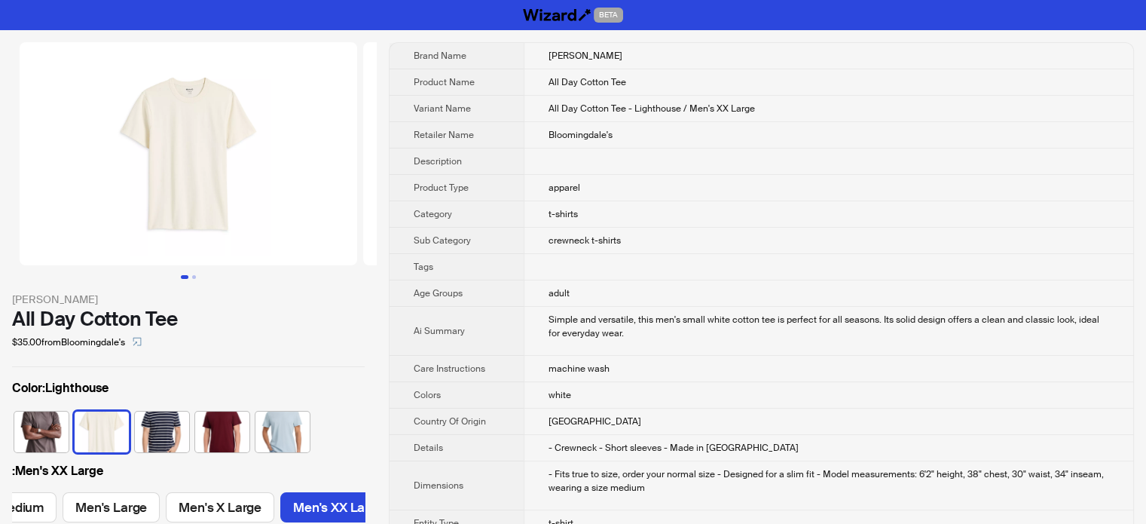
scroll to position [0, 185]
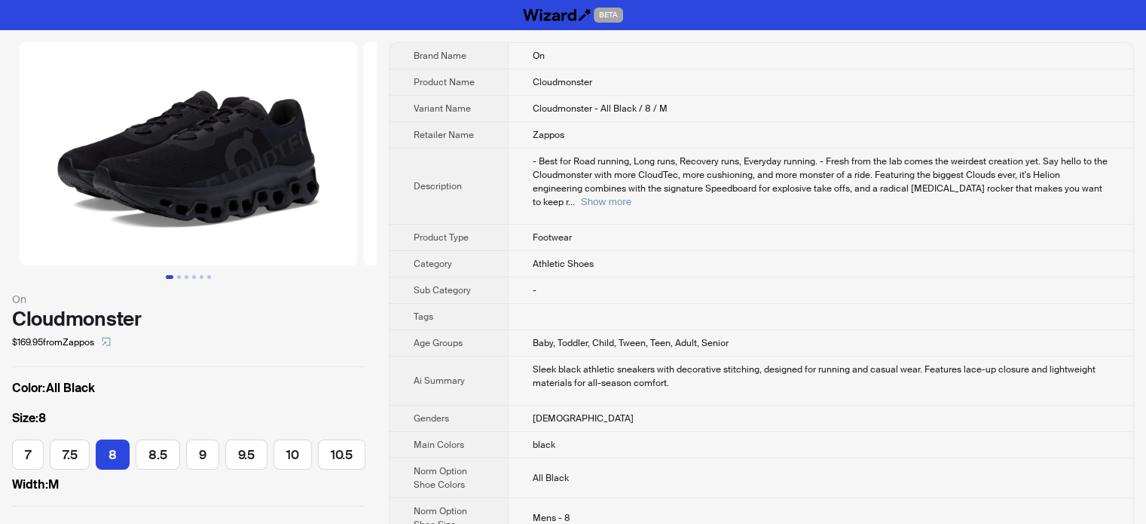
scroll to position [0, 63]
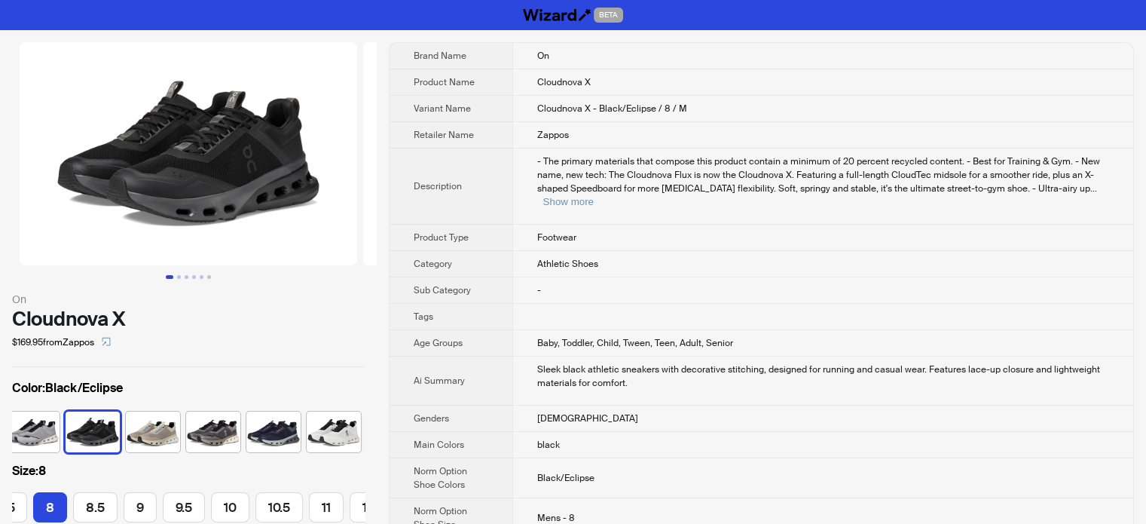
scroll to position [0, 63]
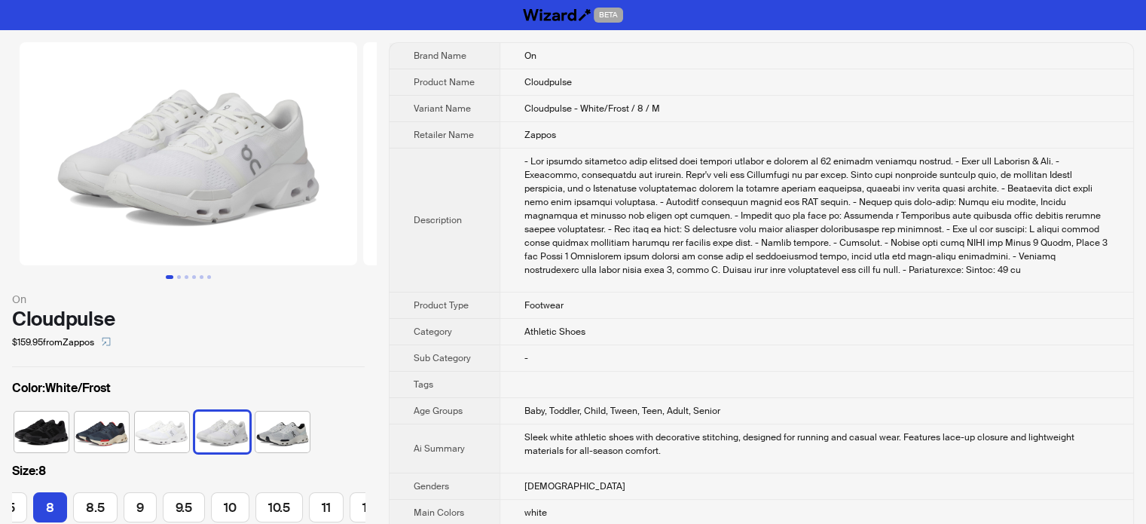
scroll to position [0, 63]
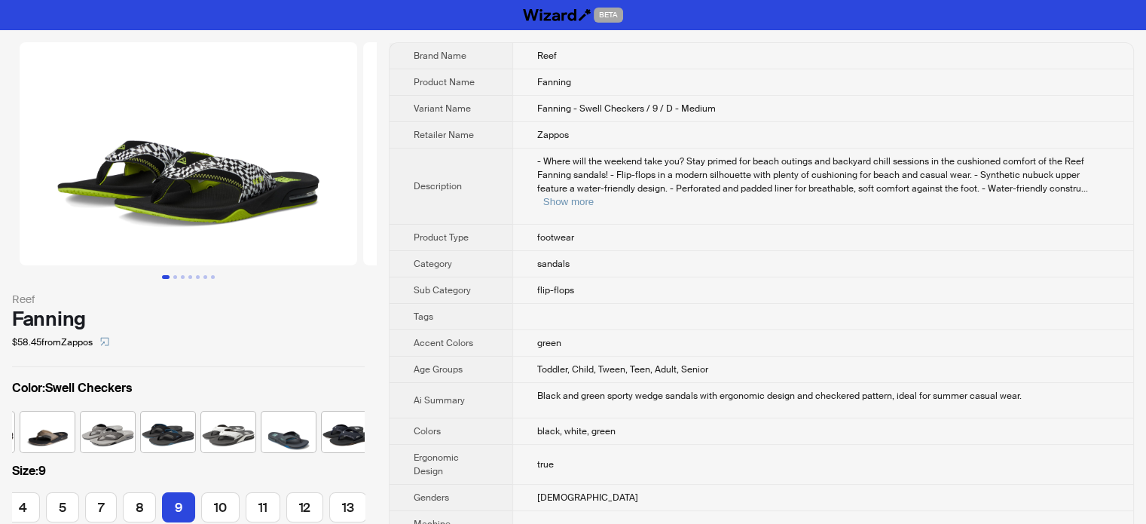
scroll to position [0, 311]
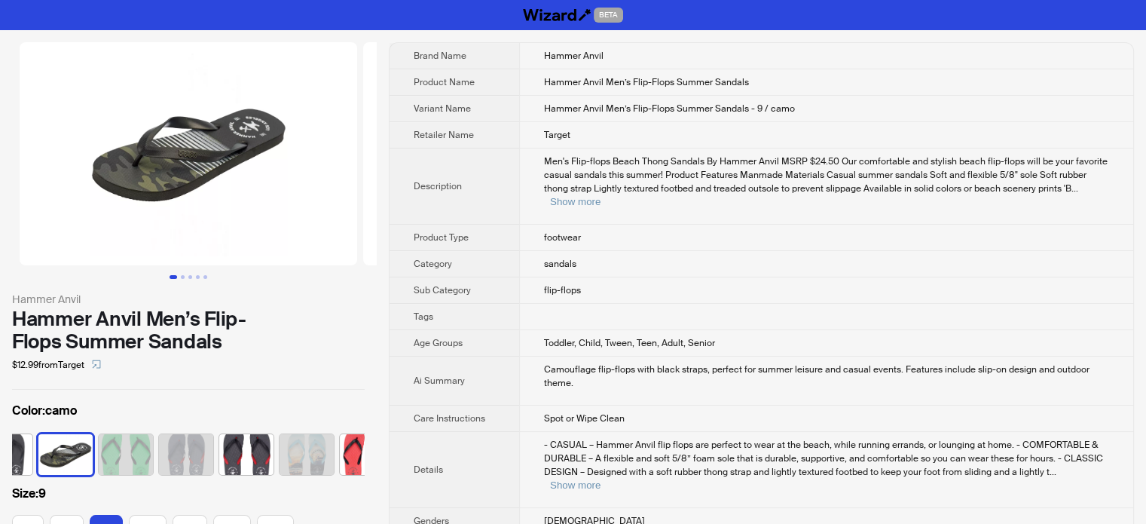
scroll to position [0, 99]
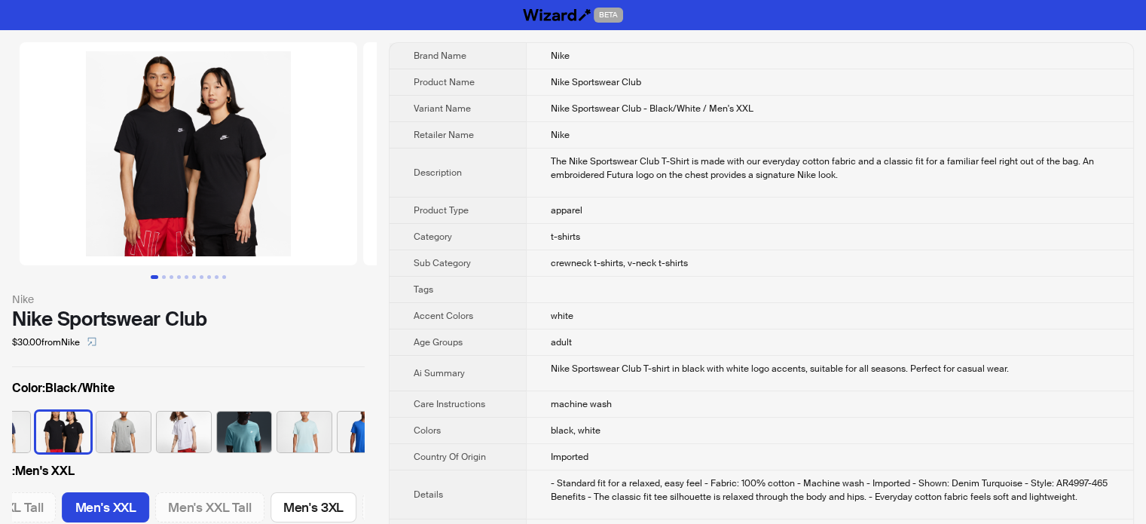
scroll to position [0, 773]
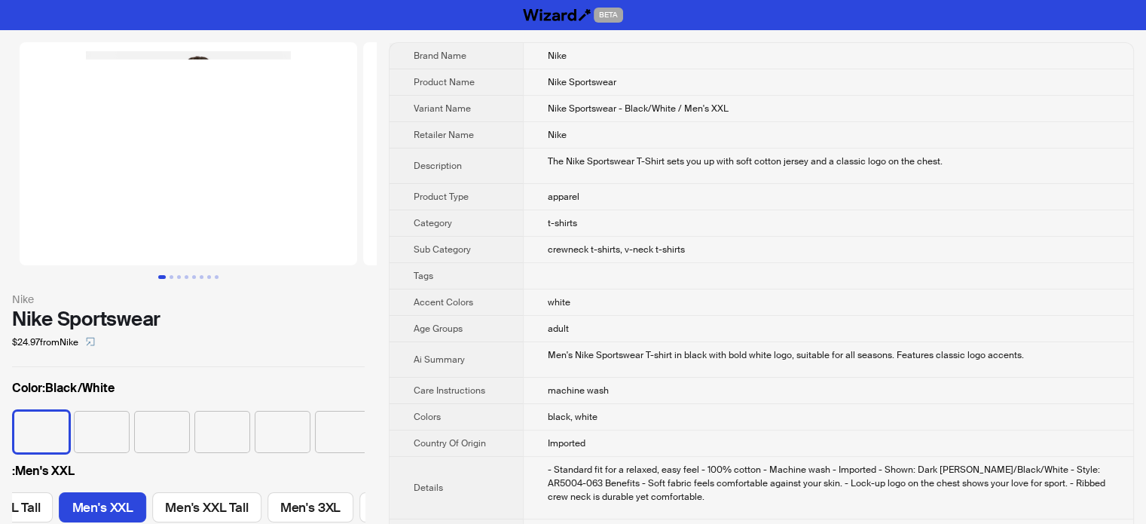
scroll to position [0, 773]
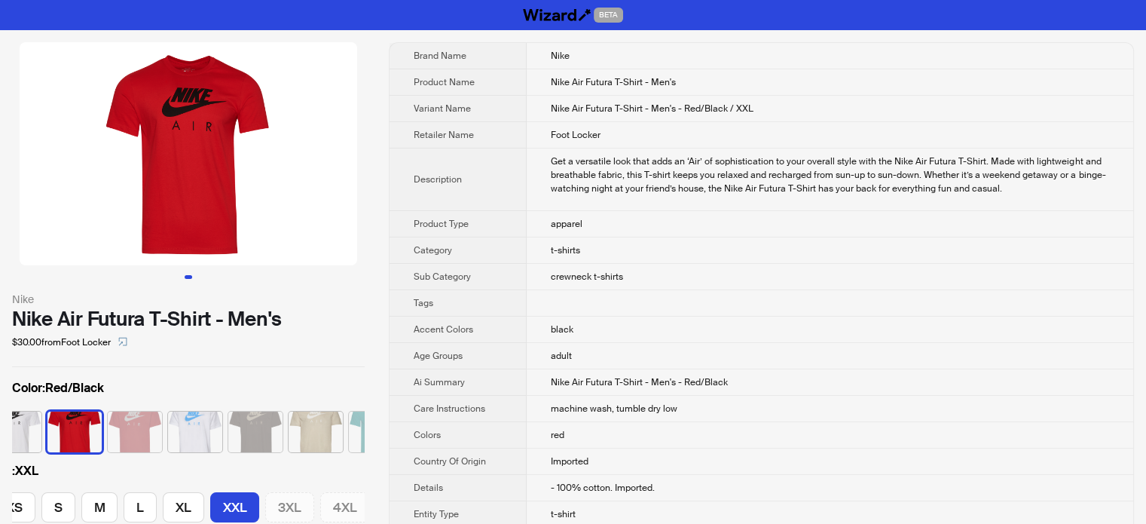
scroll to position [0, 280]
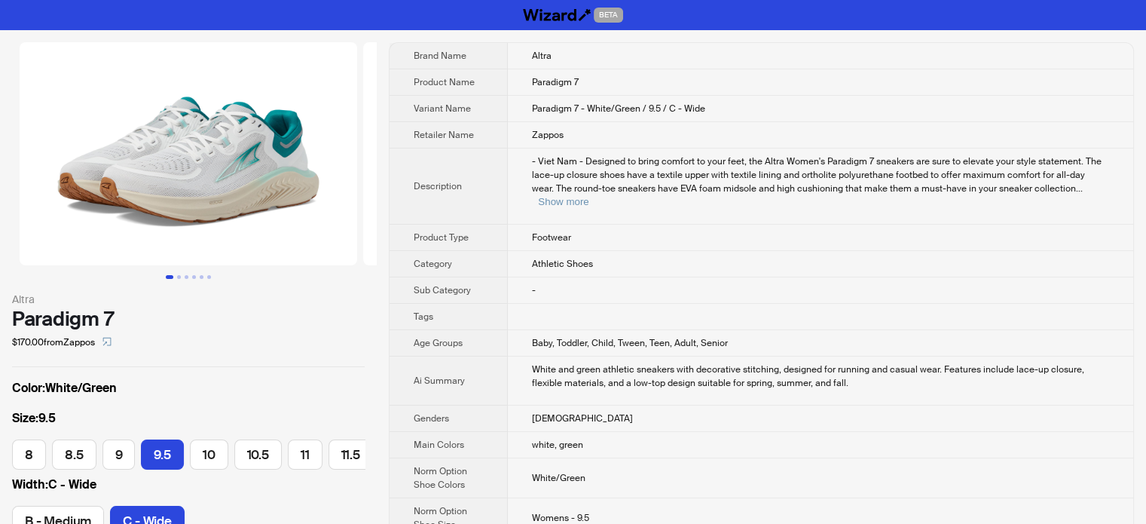
scroll to position [0, 270]
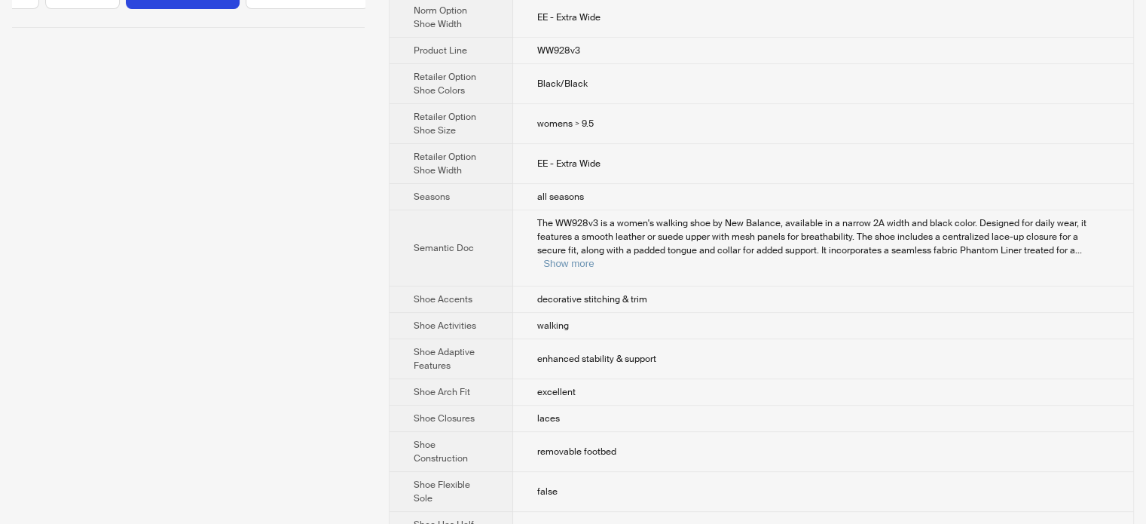
scroll to position [452, 0]
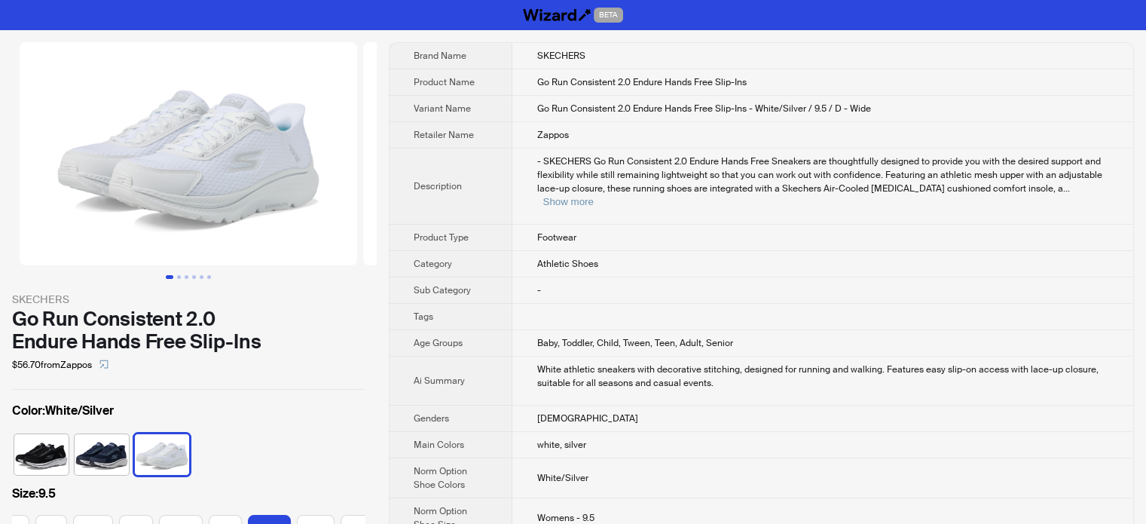
scroll to position [0, 162]
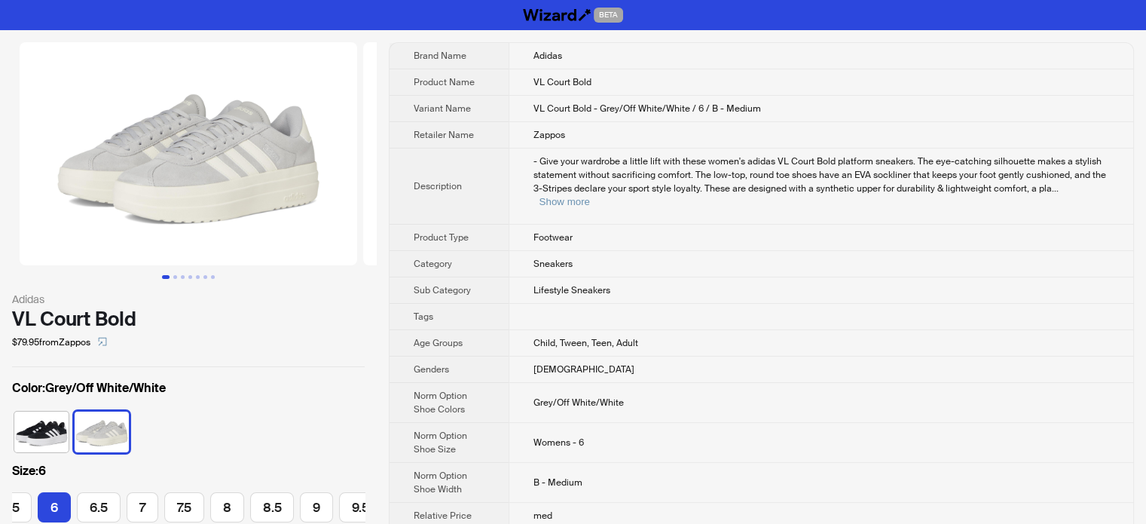
scroll to position [0, 63]
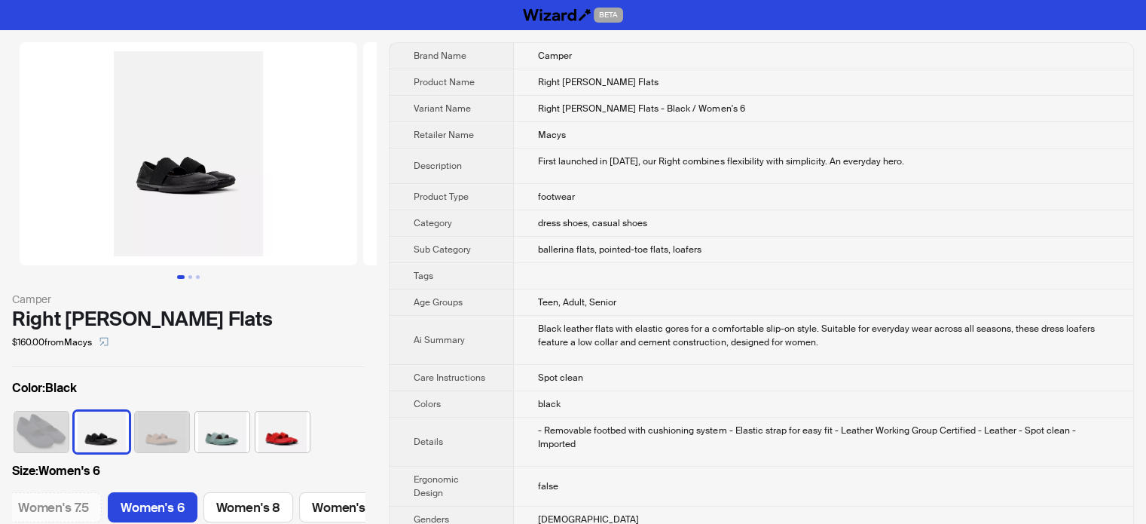
scroll to position [0, 268]
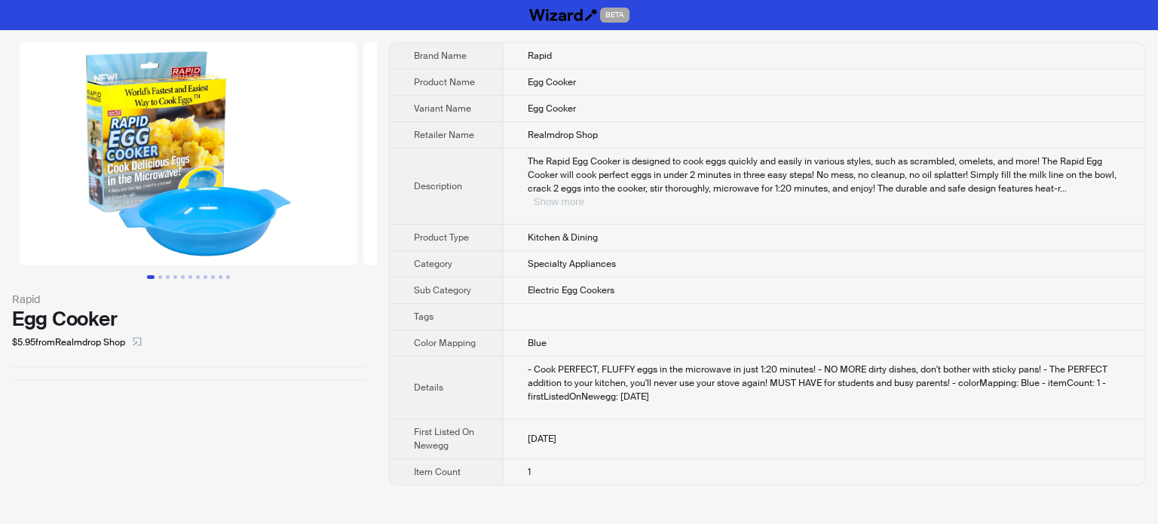
click at [584, 196] on button "Show more" at bounding box center [559, 201] width 50 height 11
